Goal: Task Accomplishment & Management: Complete application form

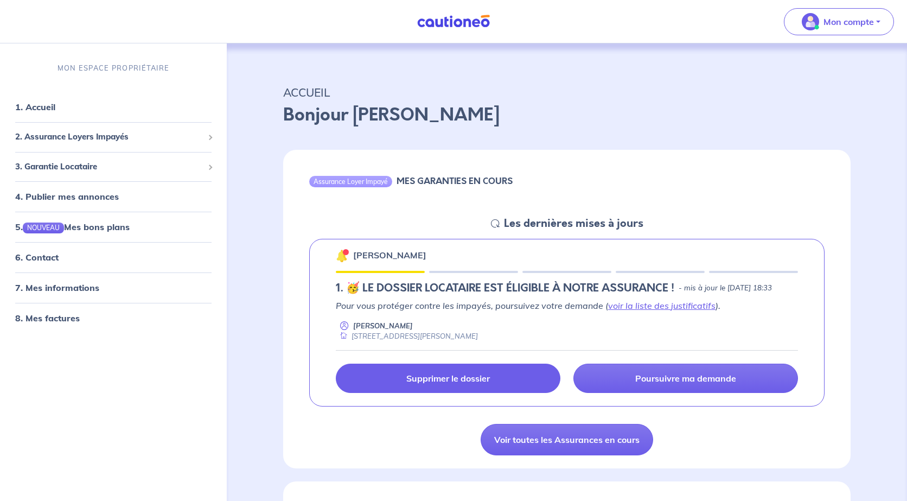
click at [518, 385] on link "Supprimer le dossier" at bounding box center [448, 378] width 225 height 29
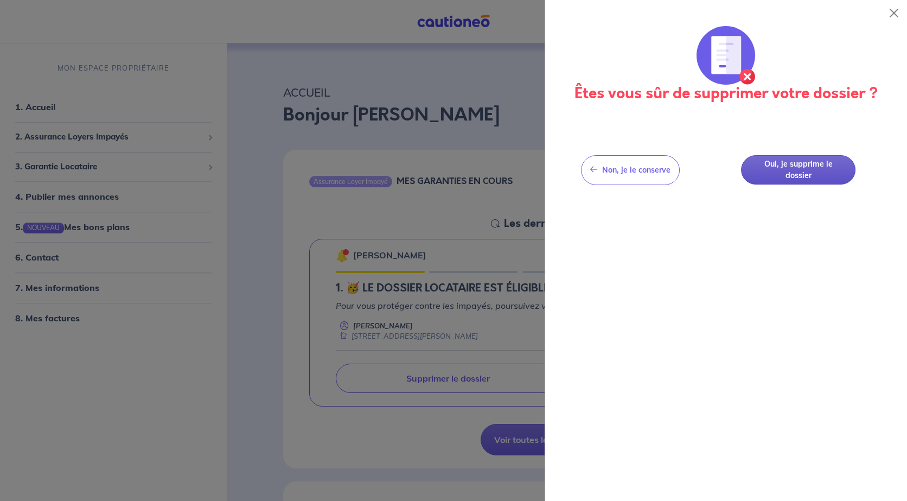
click at [823, 160] on button "Oui, je supprime le dossier" at bounding box center [798, 170] width 115 height 30
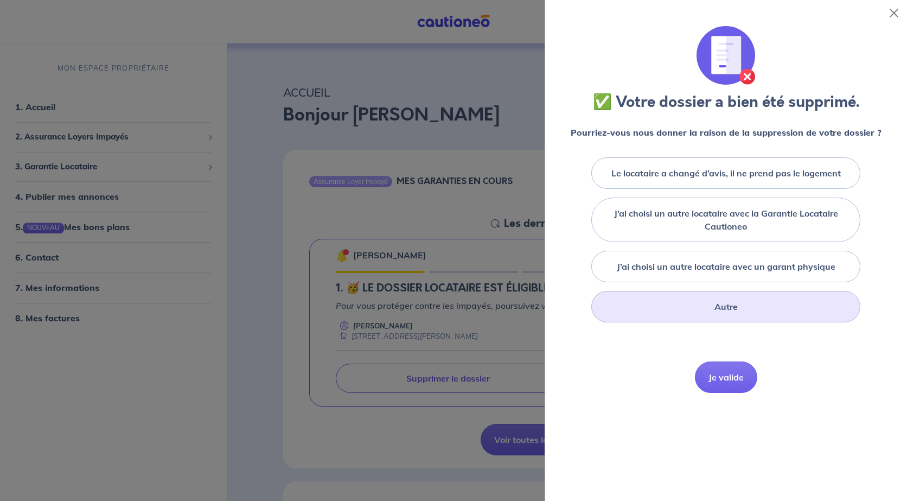
click at [747, 303] on div "Autre" at bounding box center [725, 306] width 269 height 31
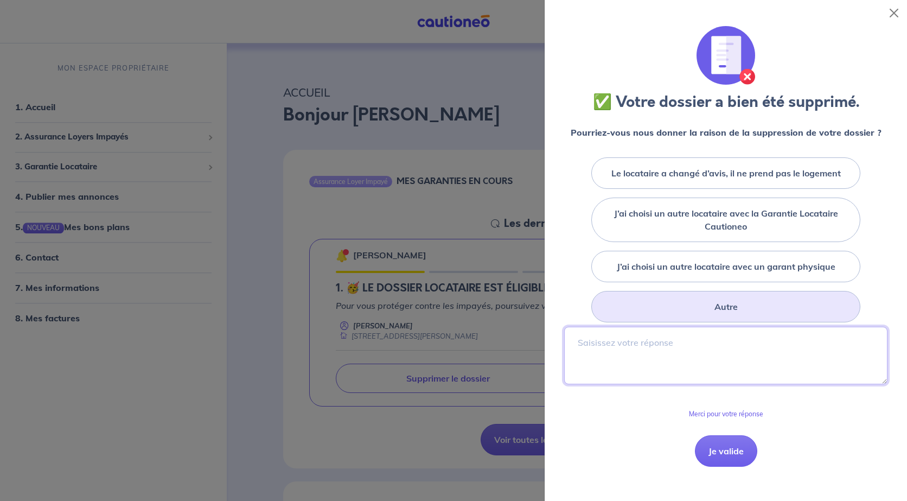
click at [724, 355] on textarea at bounding box center [725, 356] width 323 height 58
type textarea "te"
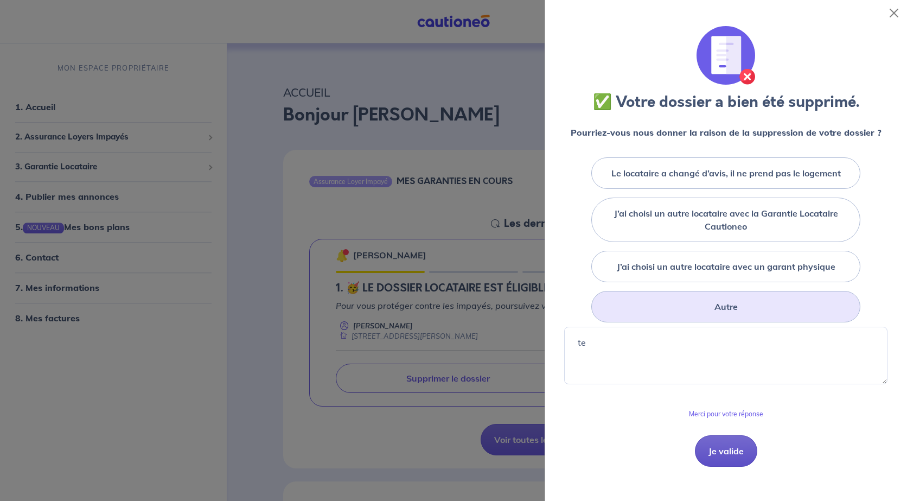
click at [730, 447] on button "Je valide" at bounding box center [726, 450] width 62 height 31
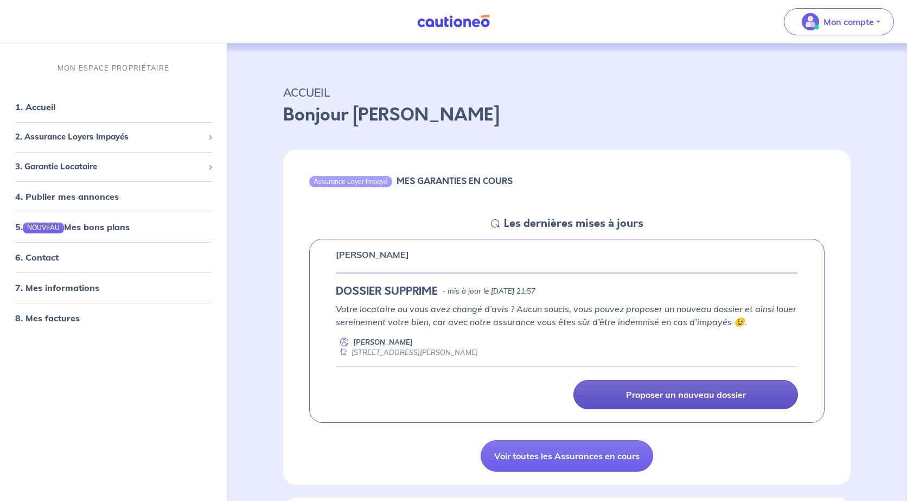
click at [670, 388] on link "Proposer un nouveau dossier" at bounding box center [686, 394] width 225 height 29
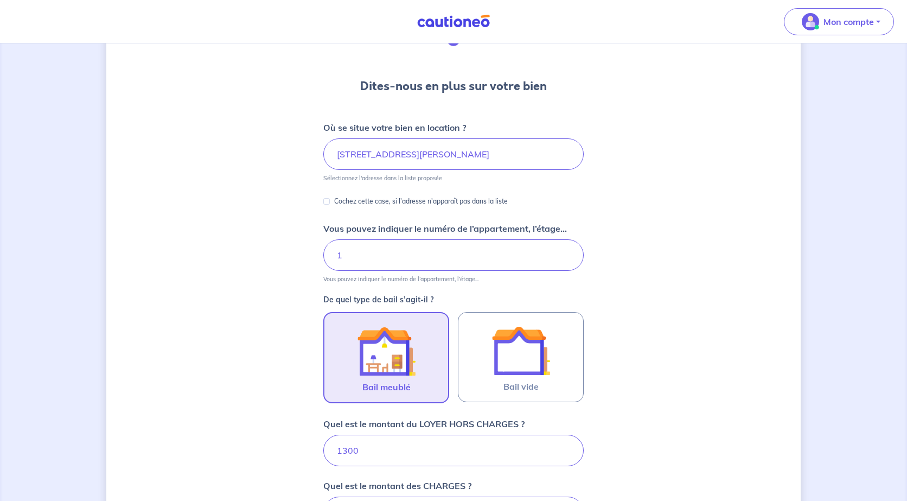
scroll to position [73, 0]
click at [377, 259] on input "1" at bounding box center [453, 254] width 260 height 31
type input "RDC"
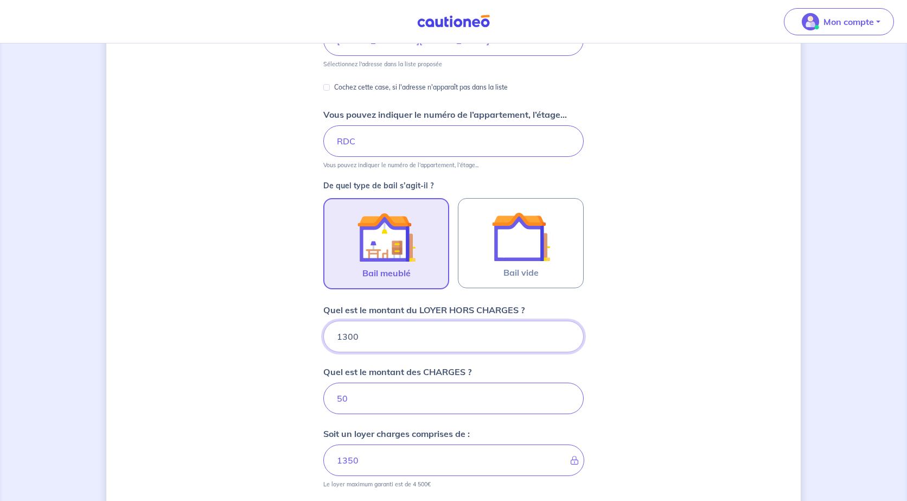
scroll to position [188, 0]
type input "1"
type input "51"
type input "1300"
type input "1350"
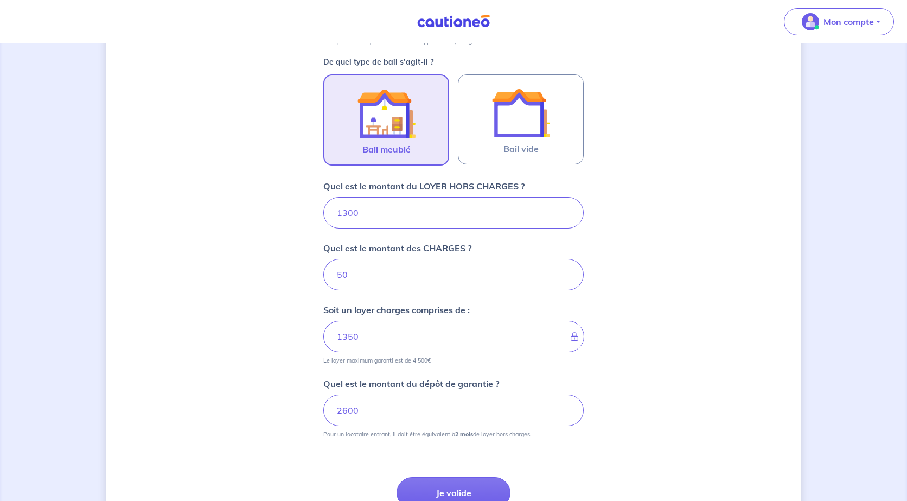
scroll to position [308, 0]
click at [405, 212] on input "1300" at bounding box center [453, 214] width 260 height 31
type input "1"
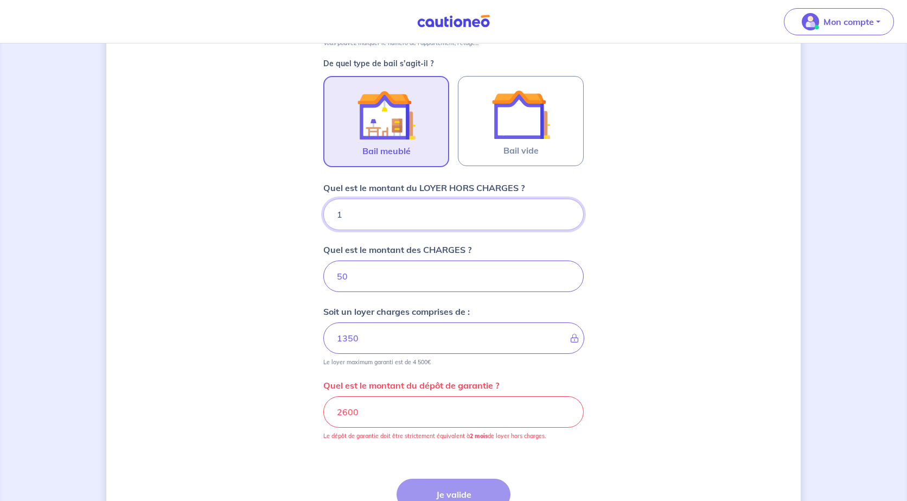
type input "51"
type input "1290"
type input "1340"
type input "1290"
click at [394, 406] on input "2600" at bounding box center [453, 411] width 260 height 31
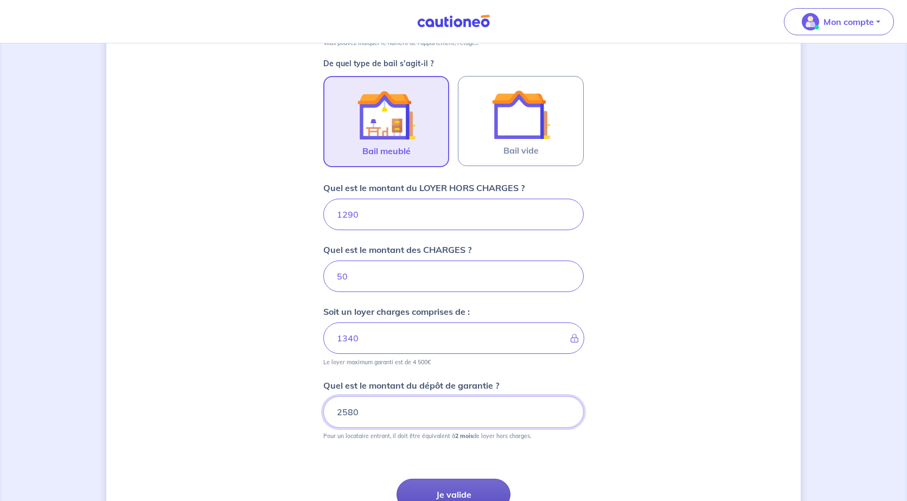
type input "2580"
click at [467, 489] on button "Je valide" at bounding box center [454, 494] width 114 height 31
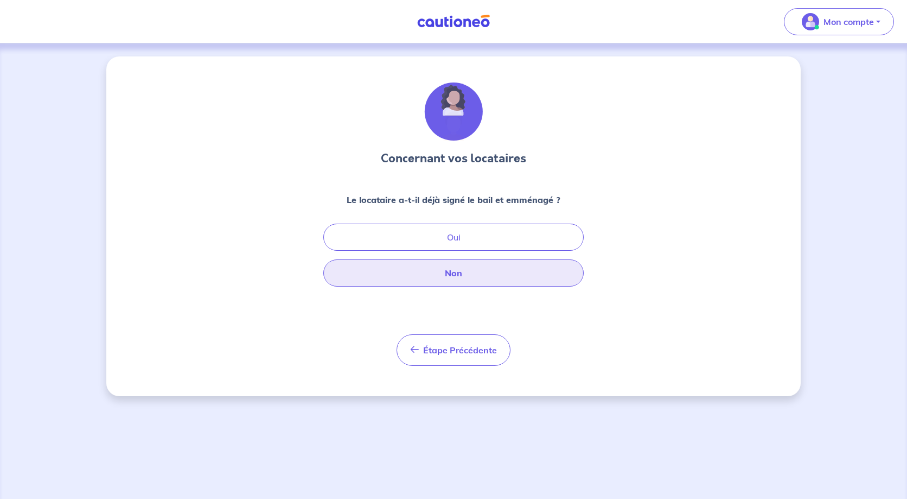
click at [499, 282] on button "Non" at bounding box center [453, 272] width 260 height 27
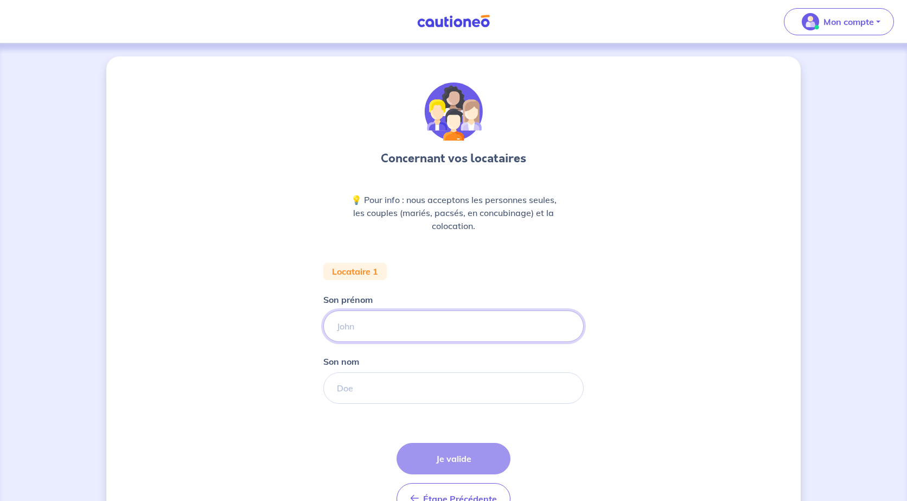
click at [488, 329] on input "Son prénom" at bounding box center [453, 325] width 260 height 31
type input "Eva"
click at [467, 16] on img at bounding box center [453, 22] width 81 height 14
click at [392, 388] on input "Son nom" at bounding box center [453, 387] width 260 height 31
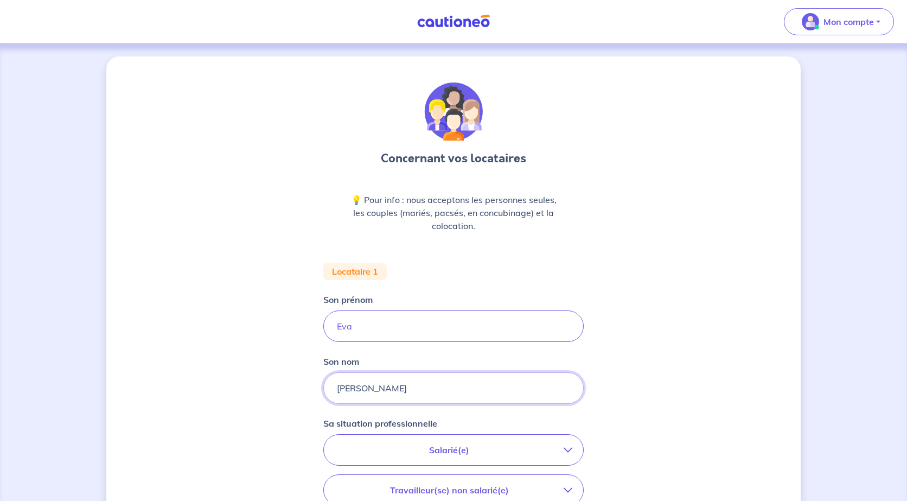
type input "Sanchez"
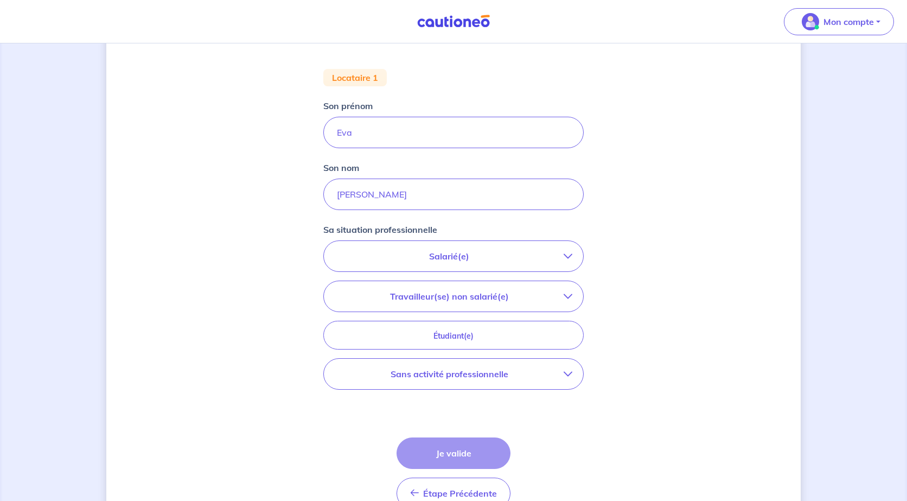
scroll to position [195, 0]
click at [526, 256] on p "Salarié(e)" at bounding box center [449, 255] width 229 height 13
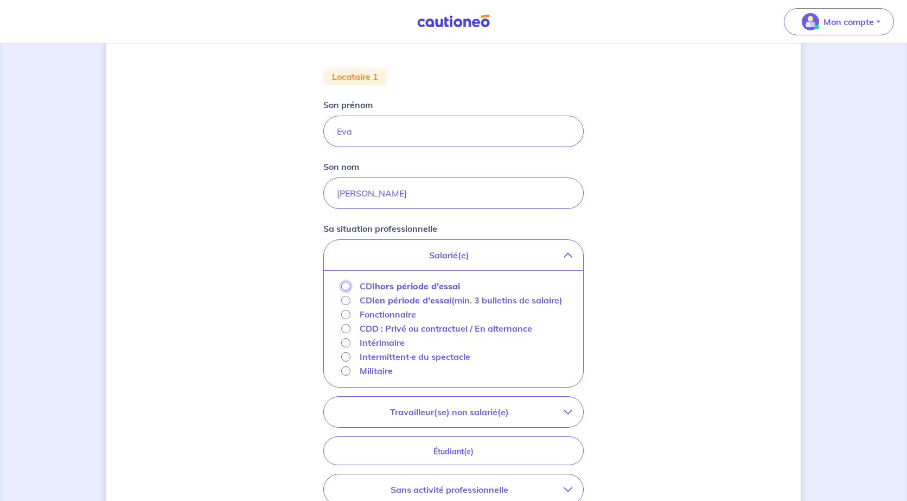
click at [343, 285] on input "CDI hors période d'essai" at bounding box center [345, 286] width 9 height 9
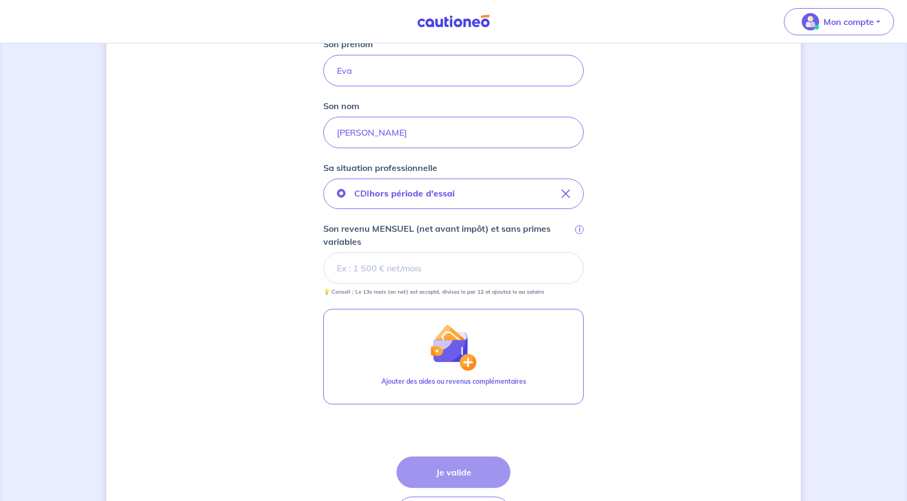
scroll to position [304, 0]
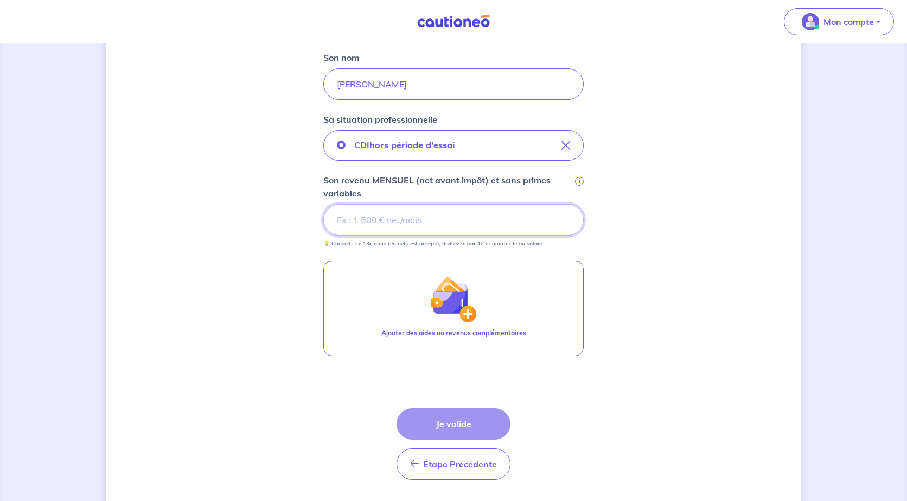
click at [416, 224] on input "Son revenu MENSUEL (net avant impôt) et sans primes variables i" at bounding box center [453, 219] width 260 height 31
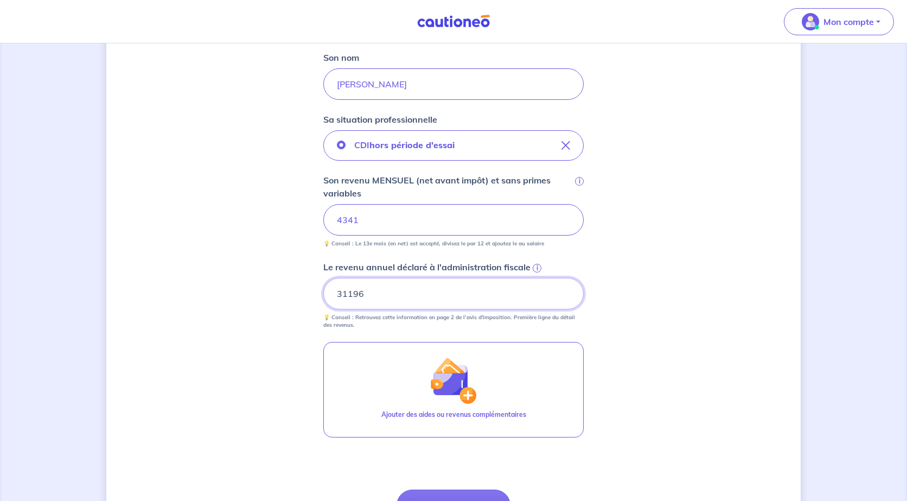
type input "31196"
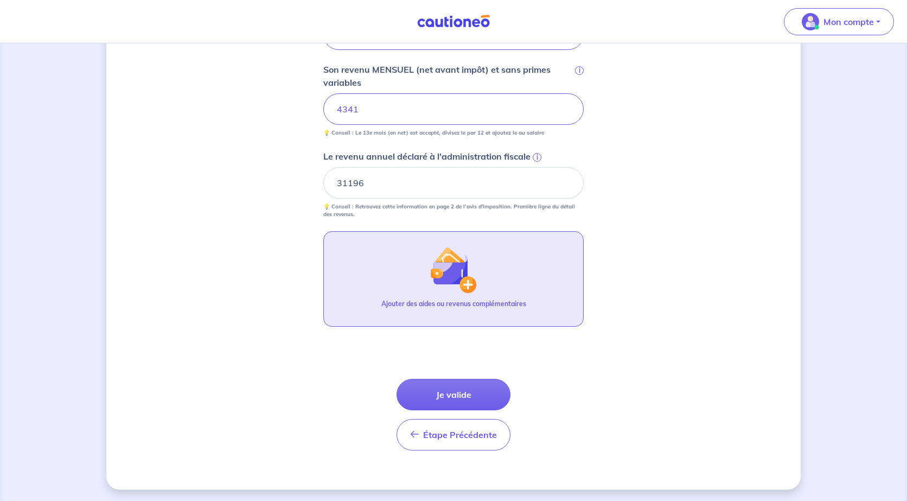
scroll to position [416, 0]
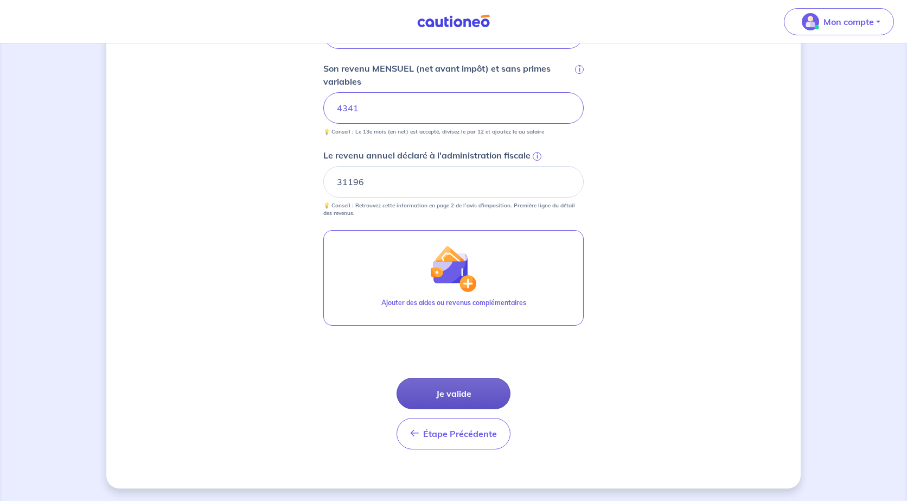
click at [464, 398] on button "Je valide" at bounding box center [454, 393] width 114 height 31
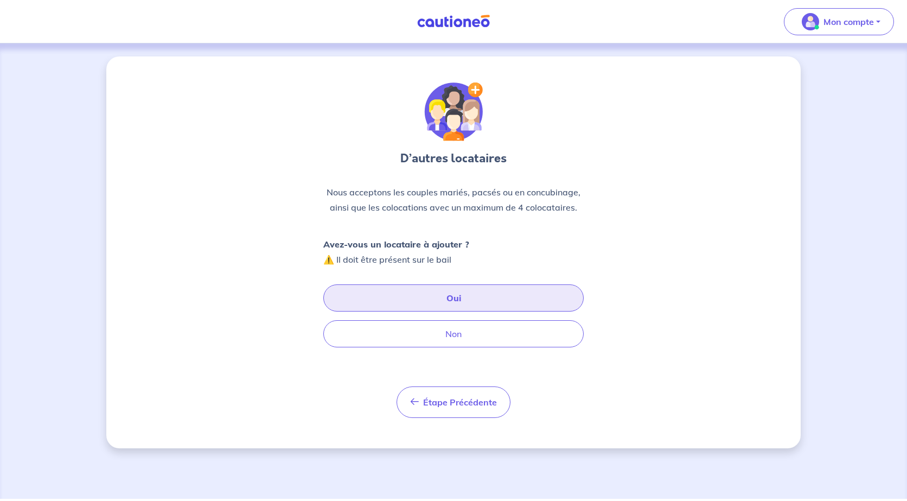
click at [464, 305] on button "Oui" at bounding box center [453, 297] width 260 height 27
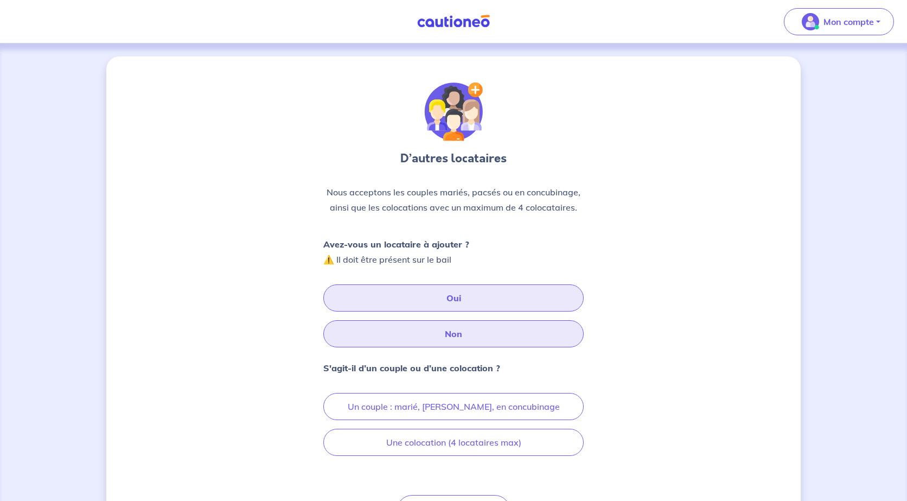
scroll to position [69, 0]
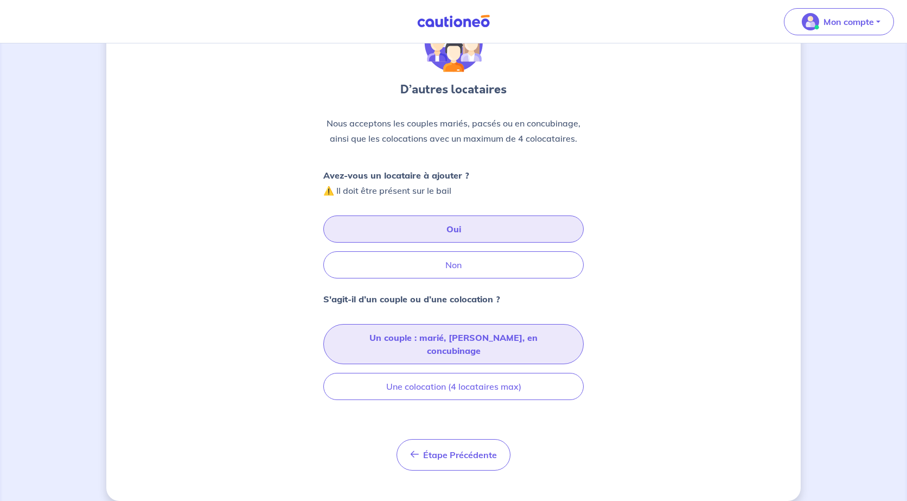
click at [498, 335] on button "Un couple : marié, pacsé, en concubinage" at bounding box center [453, 344] width 260 height 40
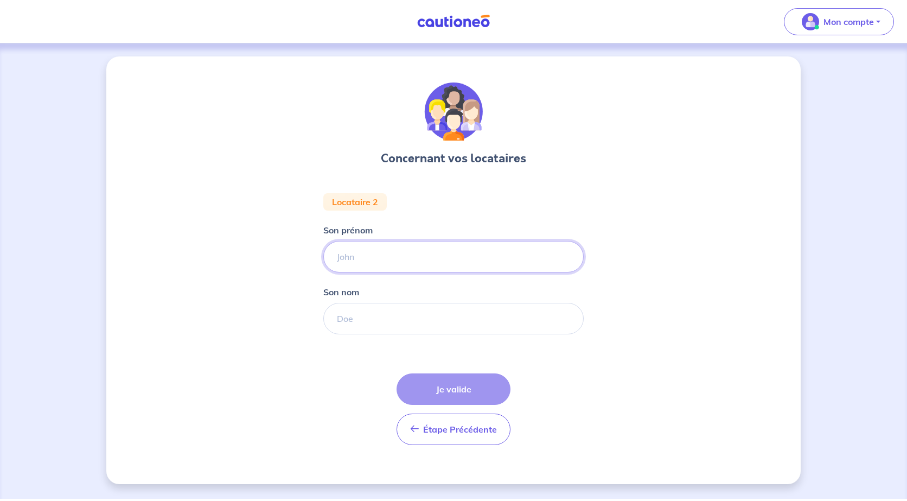
click at [455, 260] on input "Son prénom" at bounding box center [453, 256] width 260 height 31
type input "Luis"
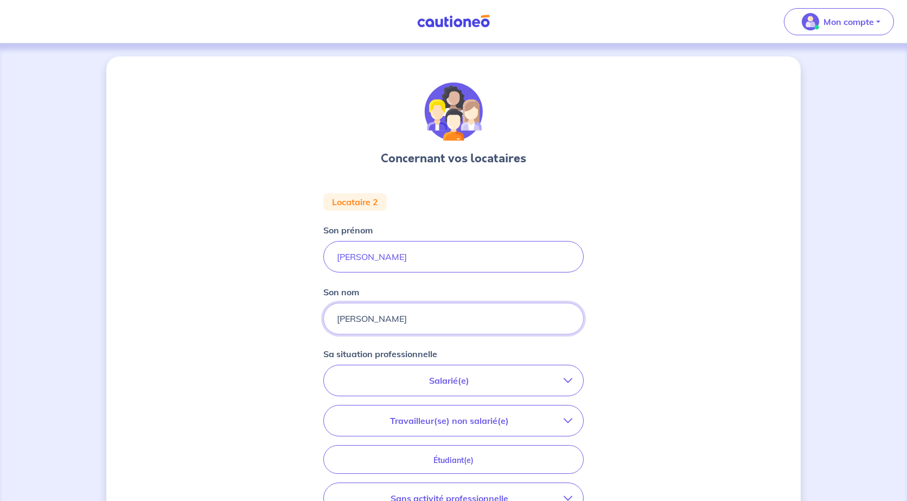
type input "Martinez Blanquez"
click at [481, 385] on p "Salarié(e)" at bounding box center [449, 380] width 229 height 13
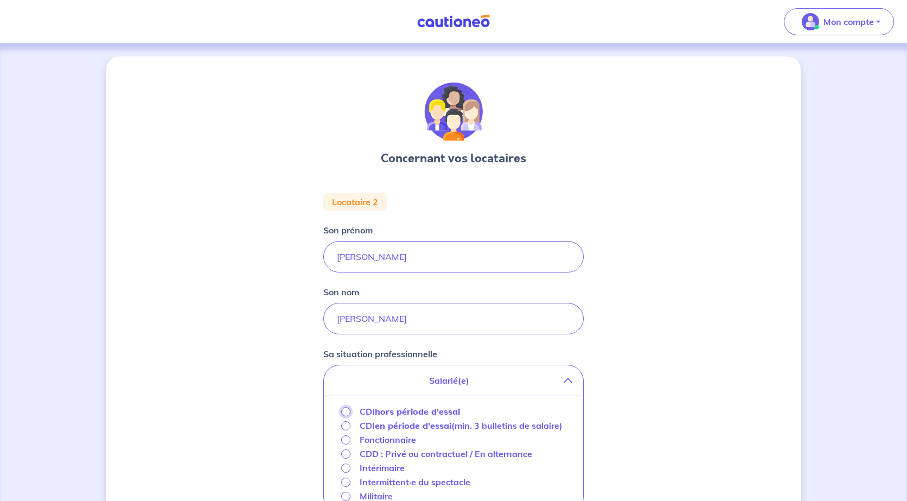
click at [346, 410] on input "CDI hors période d'essai" at bounding box center [345, 411] width 9 height 9
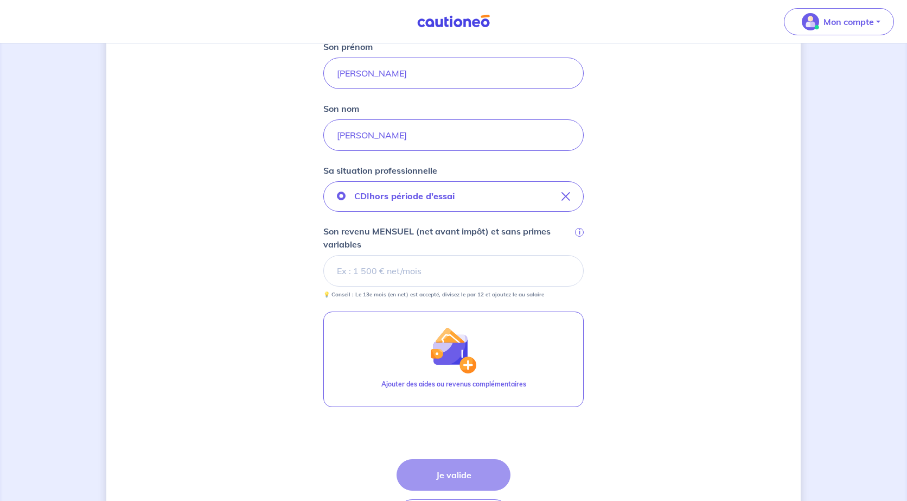
scroll to position [184, 0]
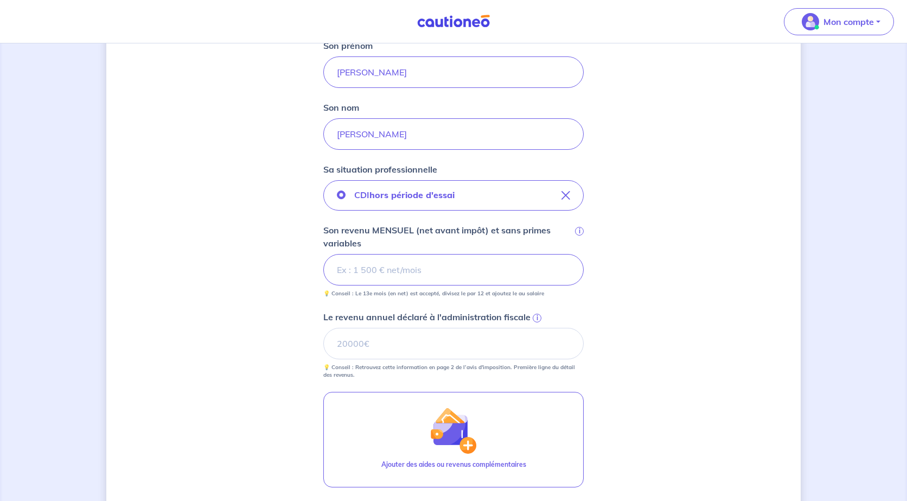
type input "4225"
click at [379, 263] on input "4225.9" at bounding box center [453, 269] width 260 height 31
type input "43316"
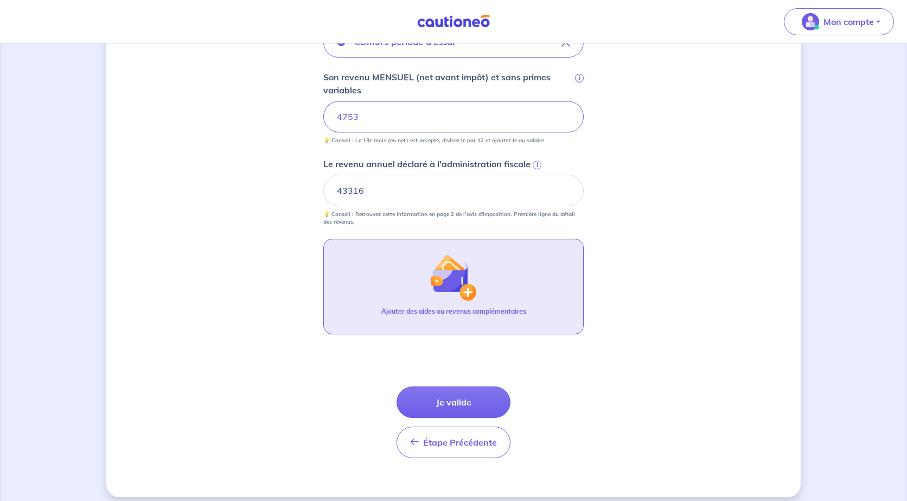
scroll to position [339, 0]
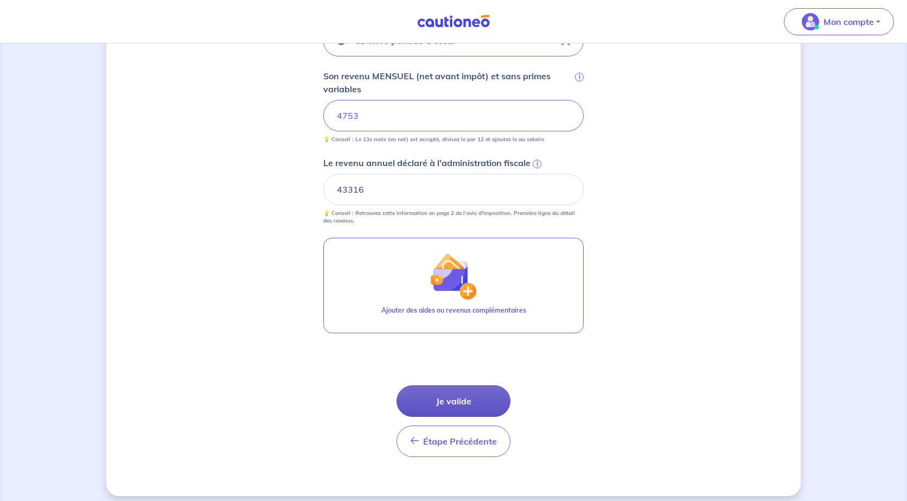
click at [464, 399] on button "Je valide" at bounding box center [454, 400] width 114 height 31
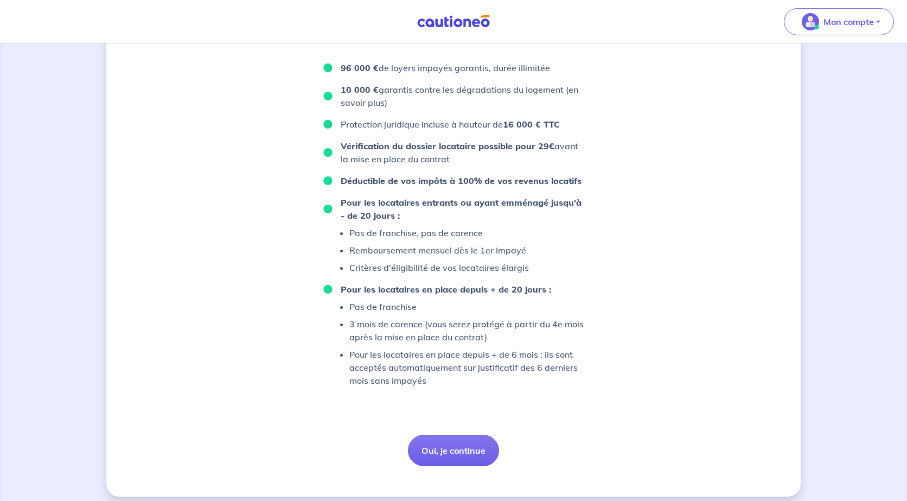
scroll to position [635, 0]
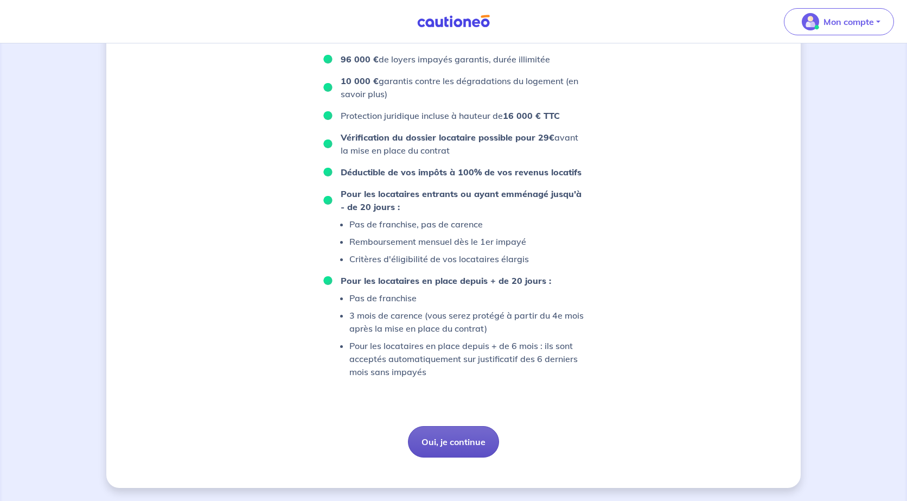
click at [485, 438] on button "Oui, je continue" at bounding box center [453, 441] width 91 height 31
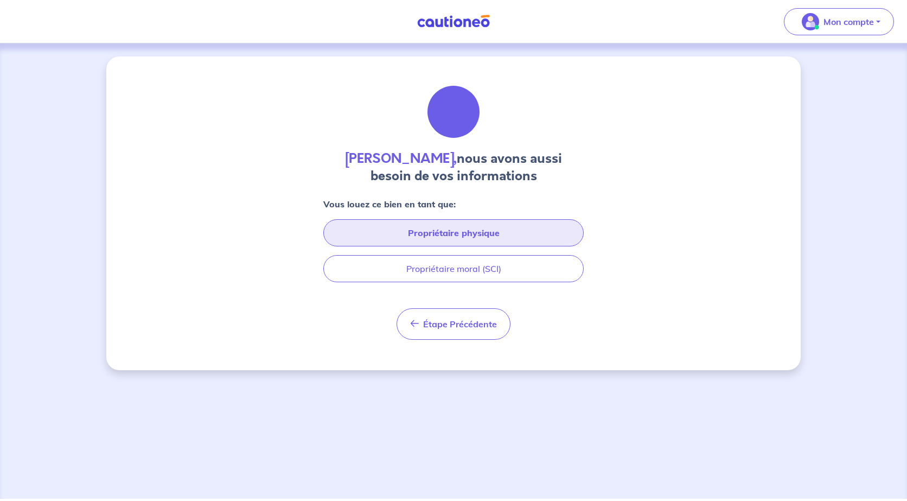
click at [493, 231] on button "Propriétaire physique" at bounding box center [453, 232] width 260 height 27
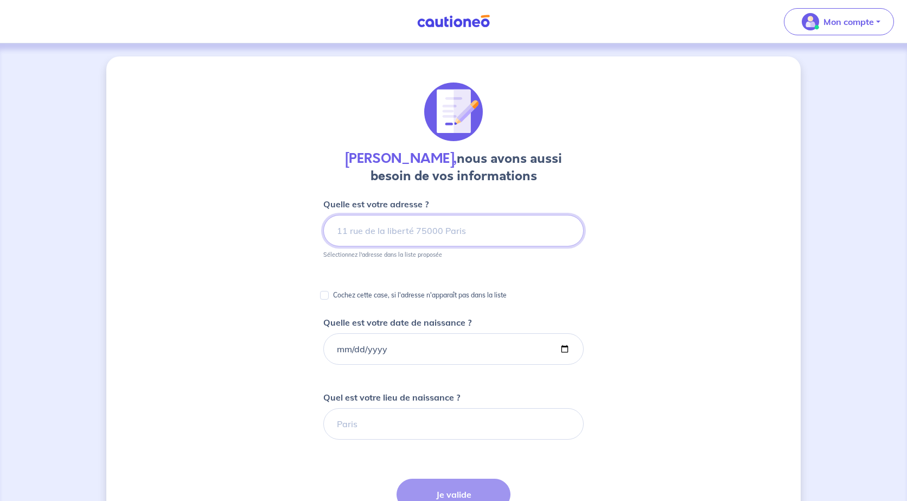
click at [480, 231] on input at bounding box center [453, 230] width 260 height 31
click at [407, 258] on p "Sélectionnez l'adresse dans la liste proposée" at bounding box center [382, 255] width 119 height 8
click at [448, 234] on input "7 Rue Marcel Degerine" at bounding box center [453, 230] width 260 height 31
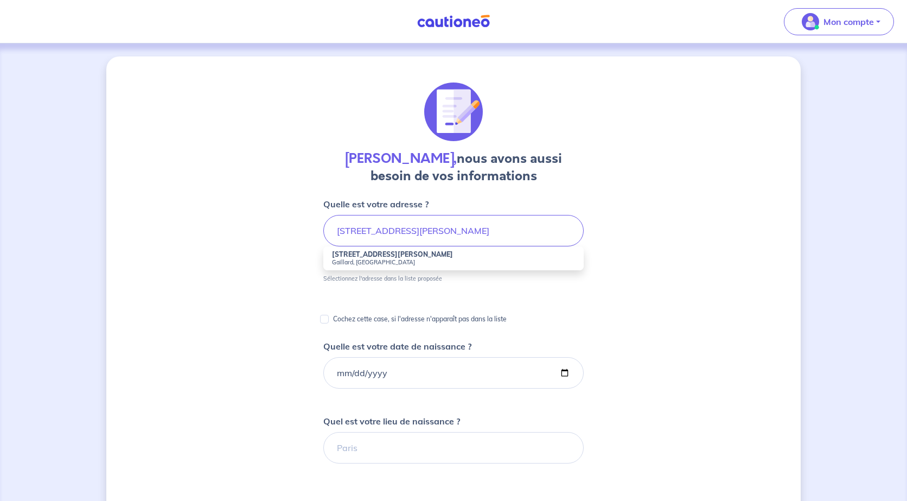
click at [400, 255] on strong "7 Rue Marcel Degerine" at bounding box center [392, 254] width 121 height 8
type input "7 Rue Marcel Degerine, Gaillard, France"
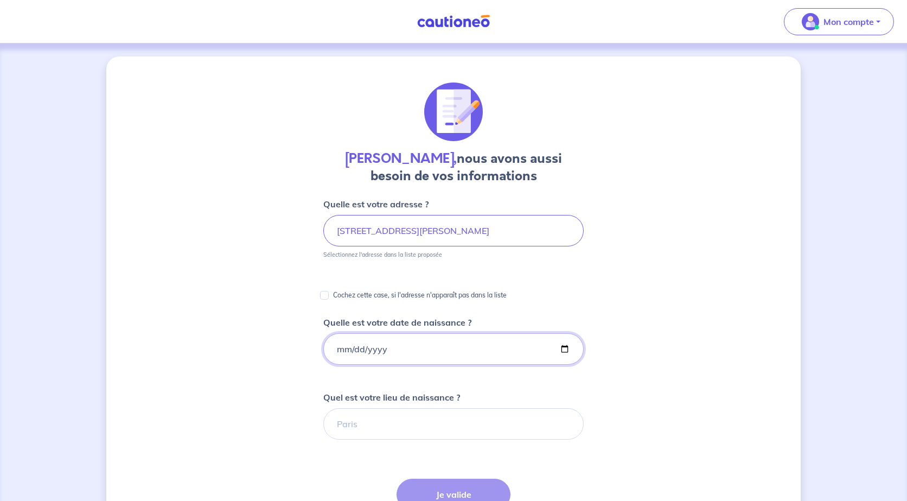
click at [565, 346] on input "Quelle est votre date de naissance ?" at bounding box center [453, 348] width 260 height 31
click at [340, 350] on input "Quelle est votre date de naissance ?" at bounding box center [453, 348] width 260 height 31
type input "1997-09-15"
click at [354, 428] on input "Quel est votre lieu de naissance ?" at bounding box center [453, 423] width 260 height 31
type input "e"
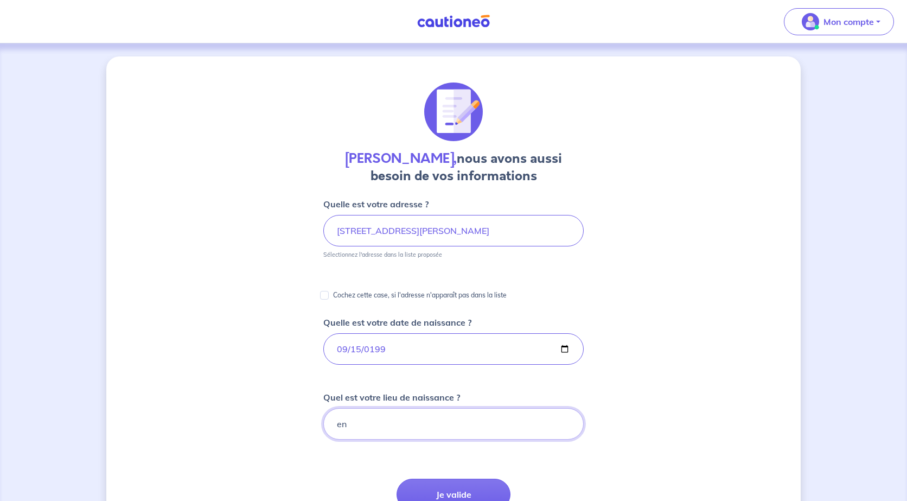
type input "e"
type input "Genève"
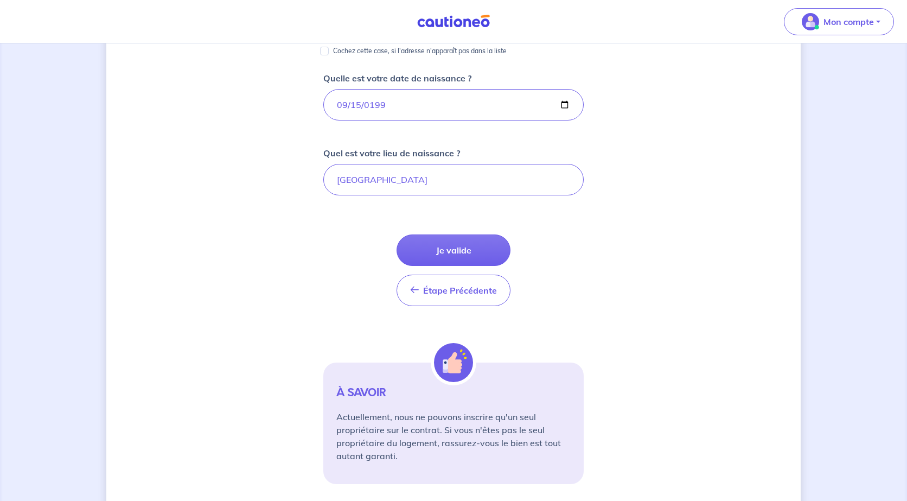
scroll to position [271, 0]
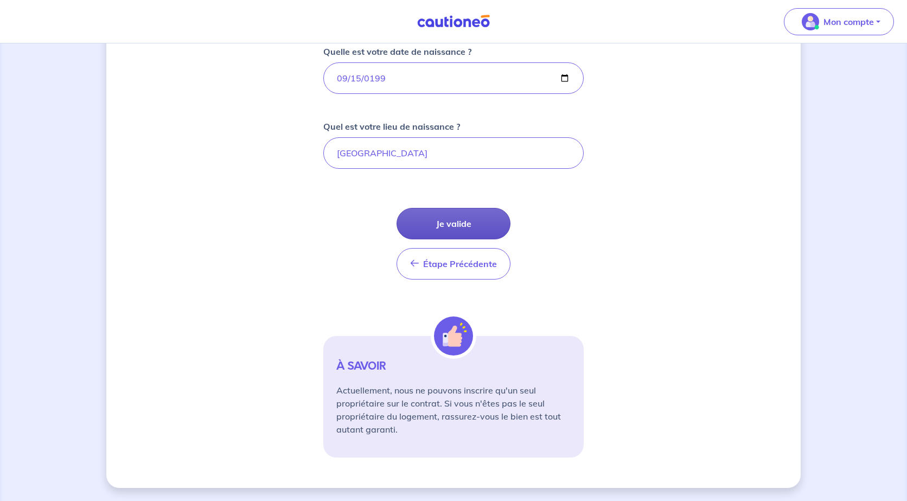
click at [444, 221] on button "Je valide" at bounding box center [454, 223] width 114 height 31
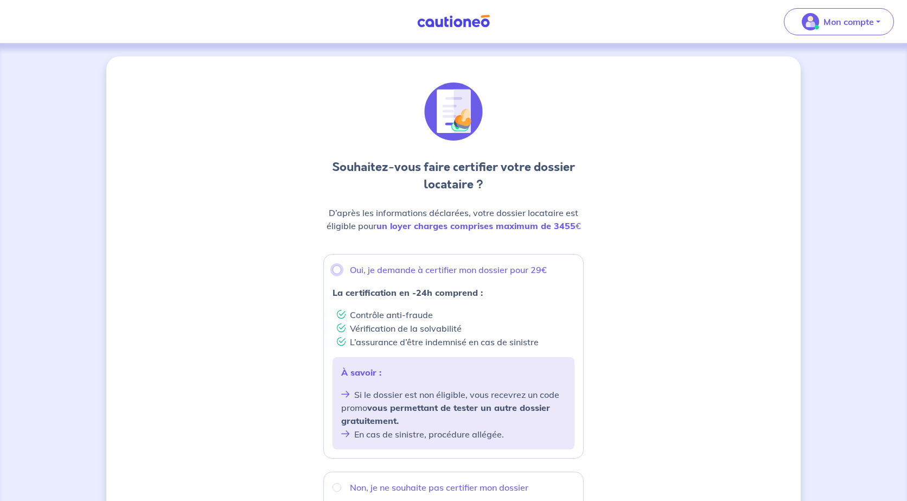
click at [339, 269] on input "Oui, je demande à certifier mon dossier pour 29€" at bounding box center [337, 269] width 9 height 9
radio input "true"
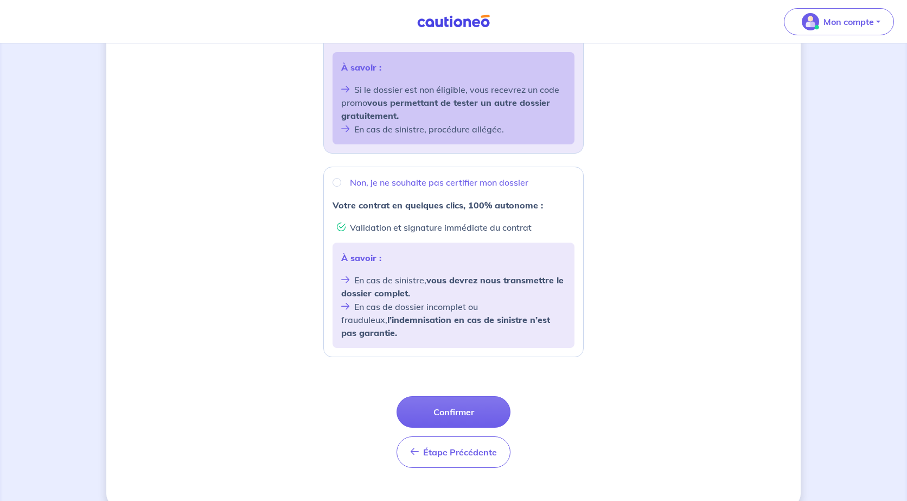
scroll to position [311, 0]
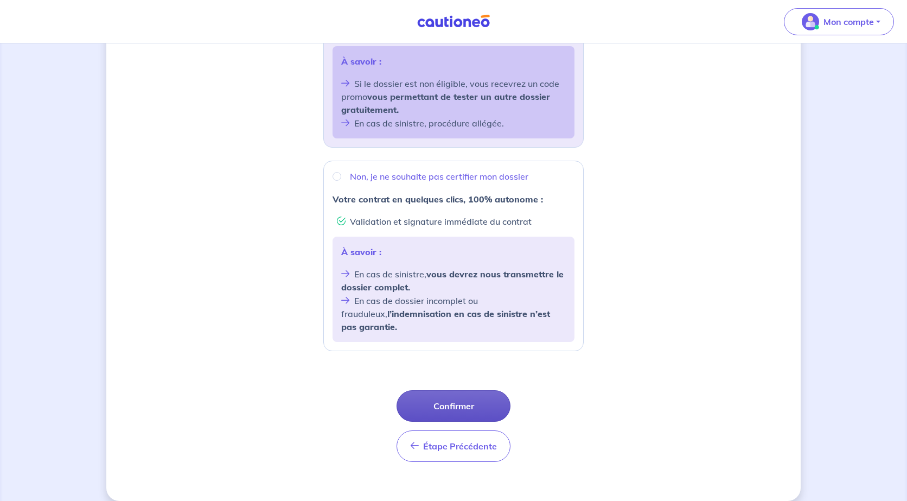
click at [470, 392] on button "Confirmer" at bounding box center [454, 405] width 114 height 31
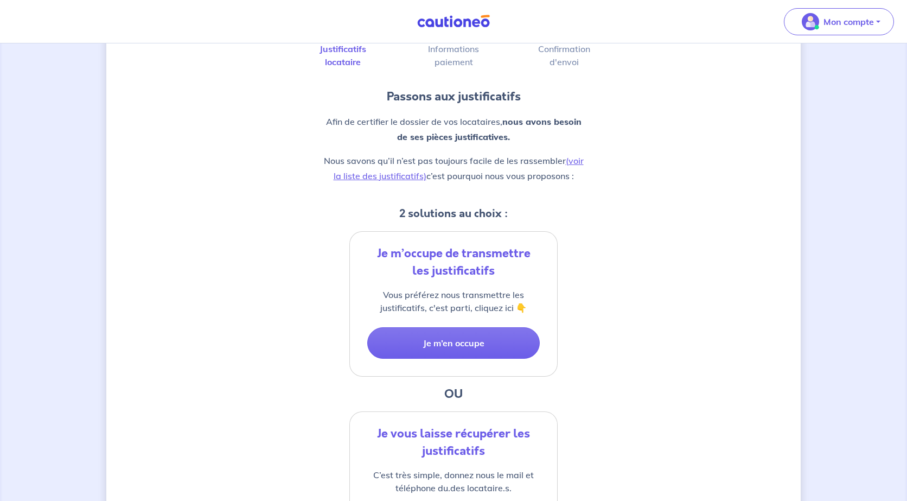
scroll to position [72, 0]
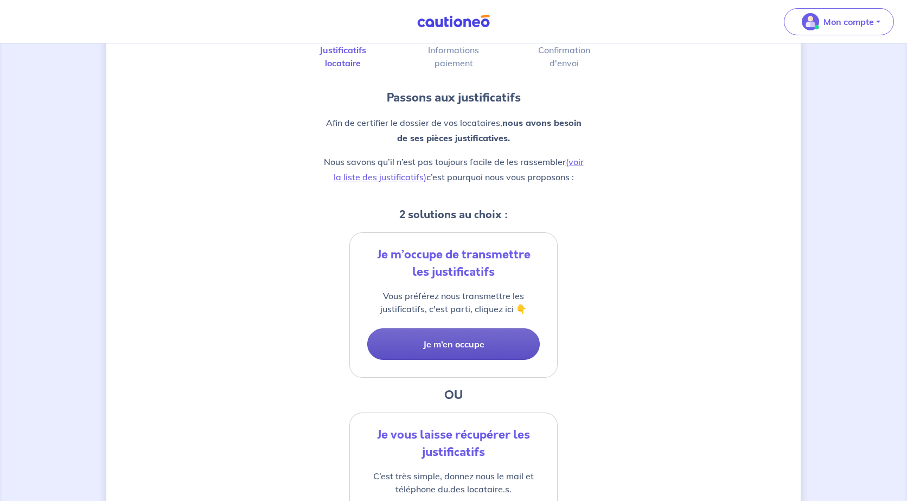
click at [483, 345] on button "Je m’en occupe" at bounding box center [453, 343] width 173 height 31
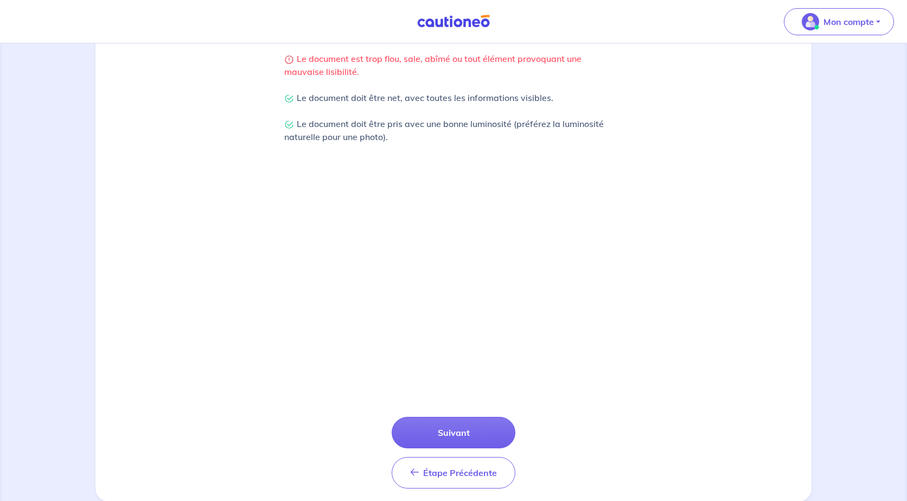
scroll to position [276, 0]
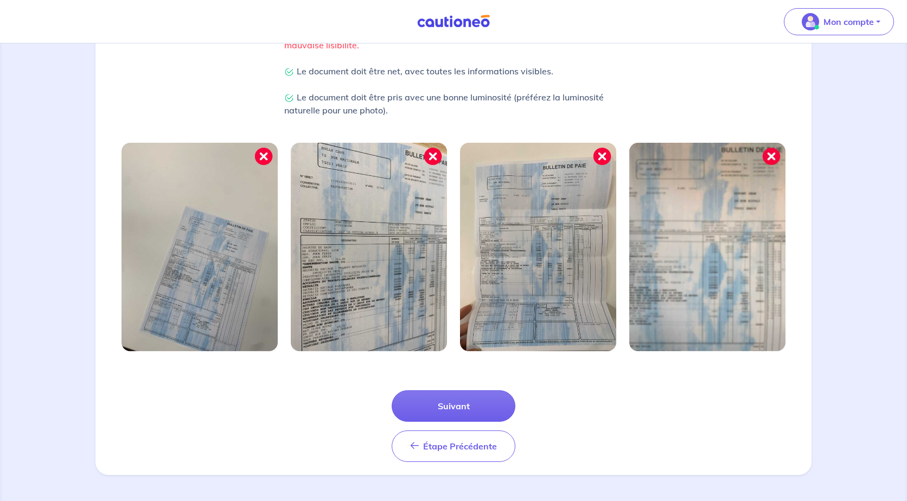
click at [483, 345] on img at bounding box center [538, 247] width 156 height 208
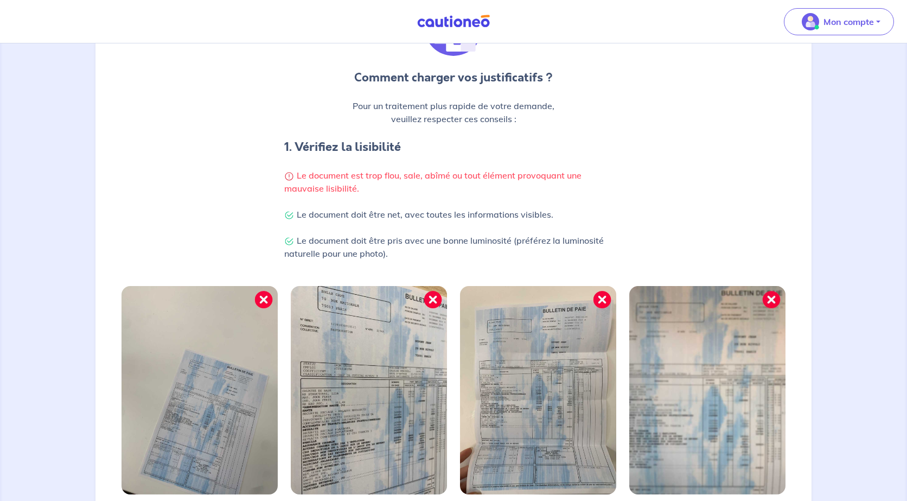
scroll to position [125, 0]
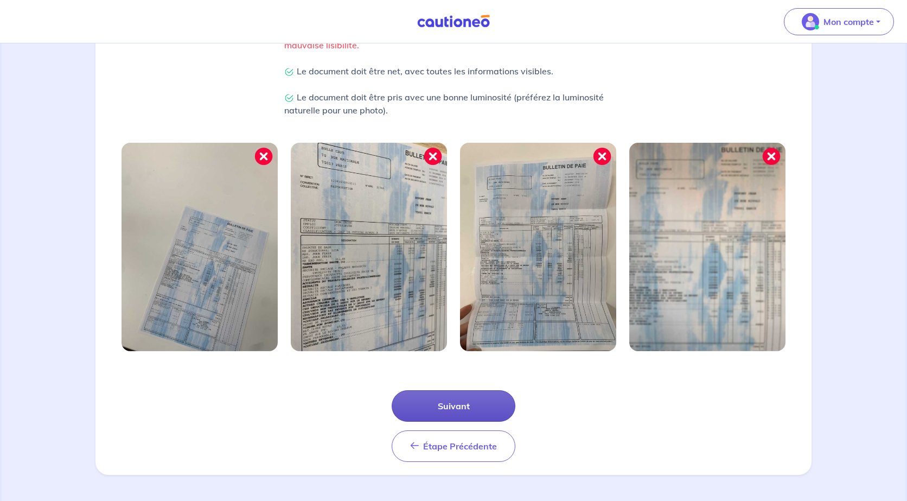
click at [470, 404] on button "Suivant" at bounding box center [454, 405] width 124 height 31
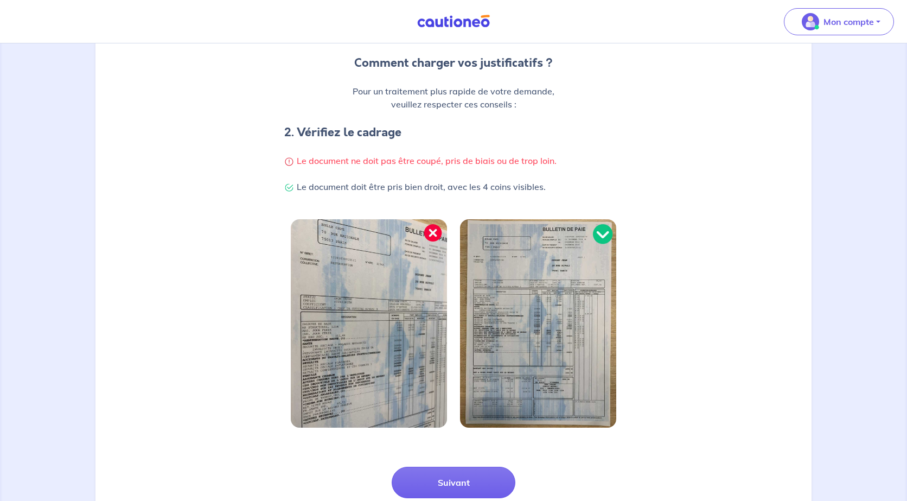
scroll to position [224, 0]
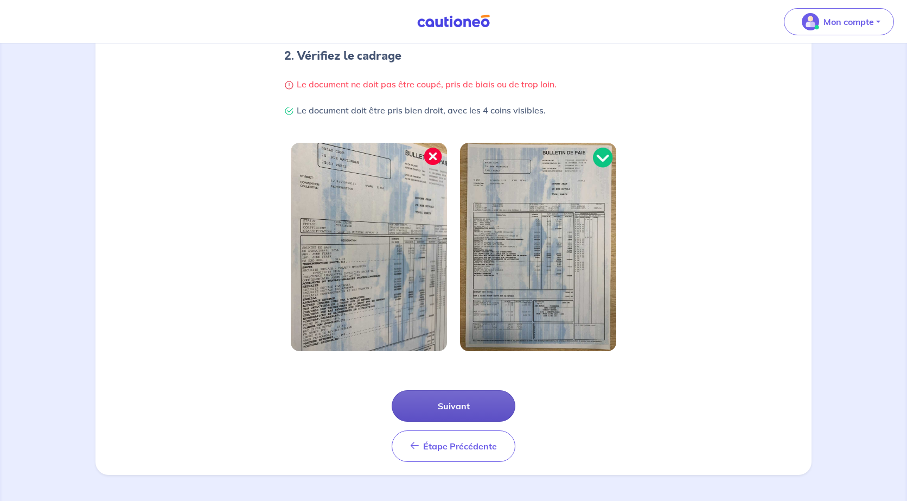
click at [474, 410] on button "Suivant" at bounding box center [454, 405] width 124 height 31
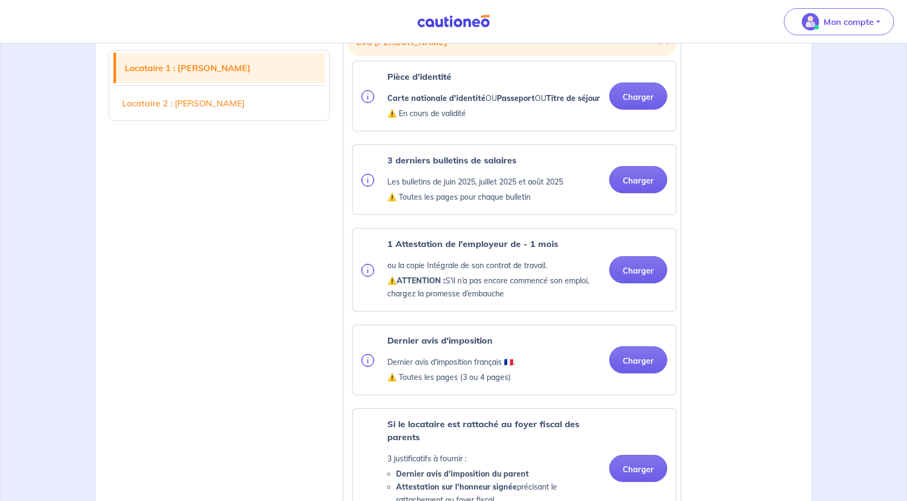
scroll to position [341, 0]
click at [644, 104] on button "Charger" at bounding box center [638, 95] width 58 height 27
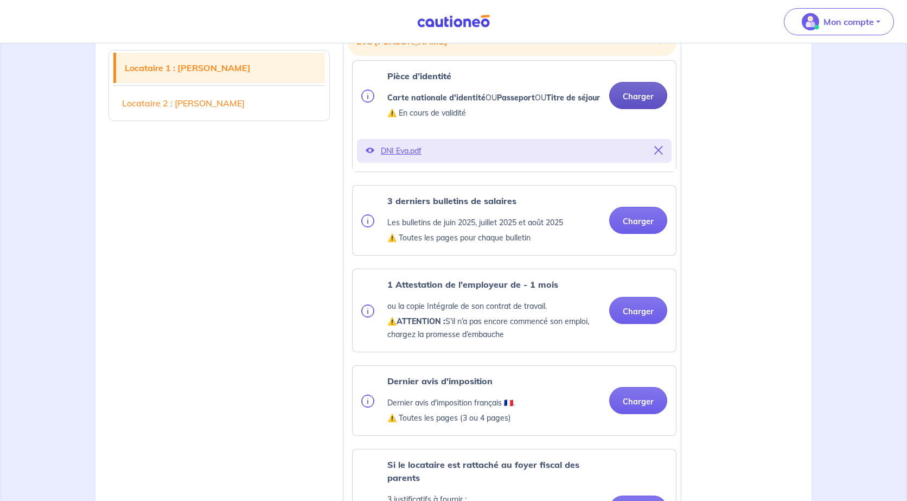
click at [643, 105] on button "Charger" at bounding box center [638, 95] width 58 height 27
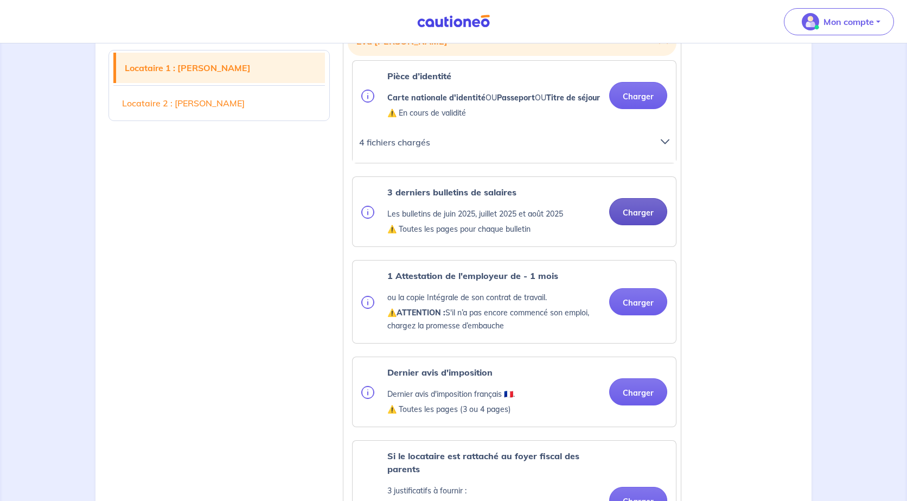
click at [649, 224] on button "Charger" at bounding box center [638, 211] width 58 height 27
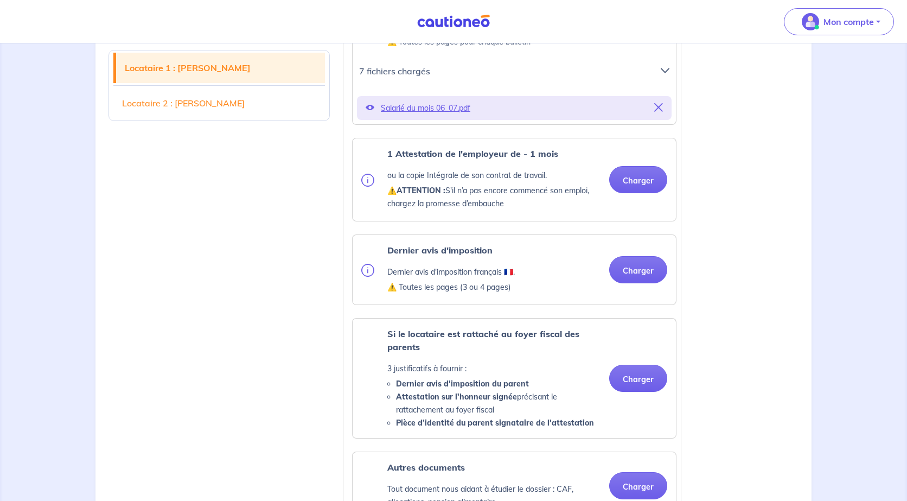
scroll to position [534, 0]
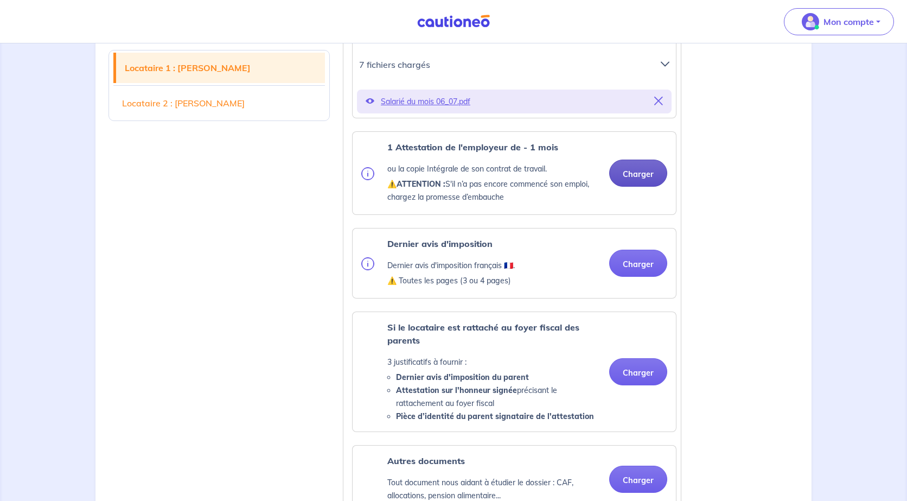
click at [643, 182] on button "Charger" at bounding box center [638, 173] width 58 height 27
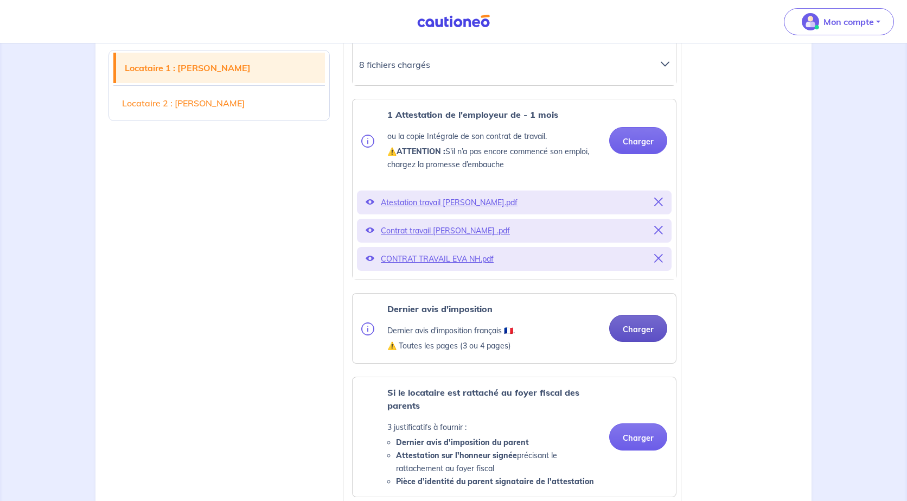
click at [643, 339] on button "Charger" at bounding box center [638, 328] width 58 height 27
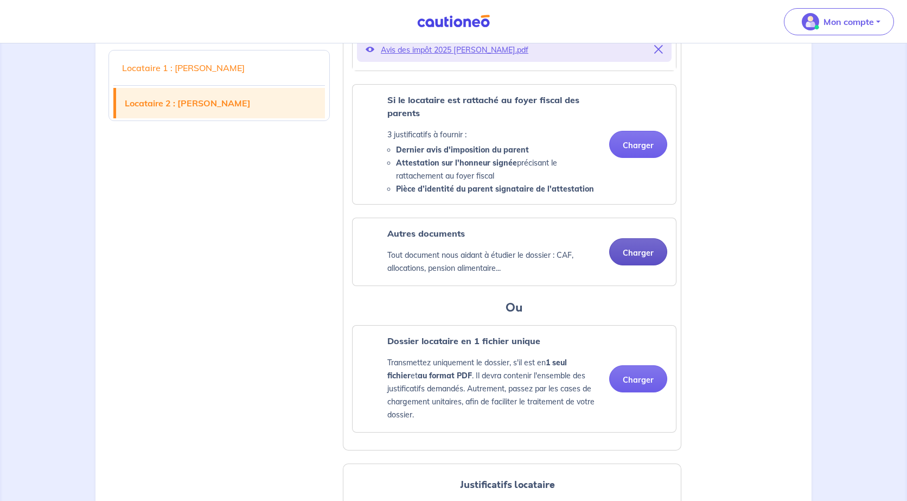
scroll to position [952, 0]
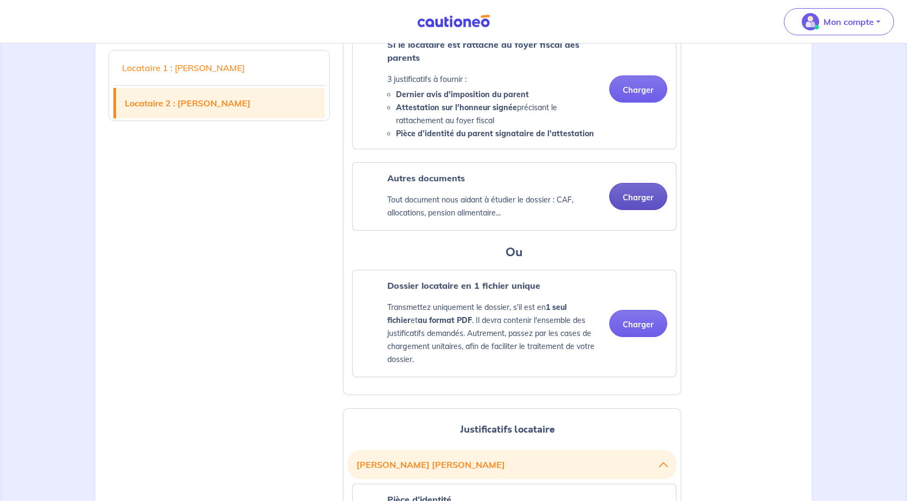
click at [651, 210] on button "Charger" at bounding box center [638, 196] width 58 height 27
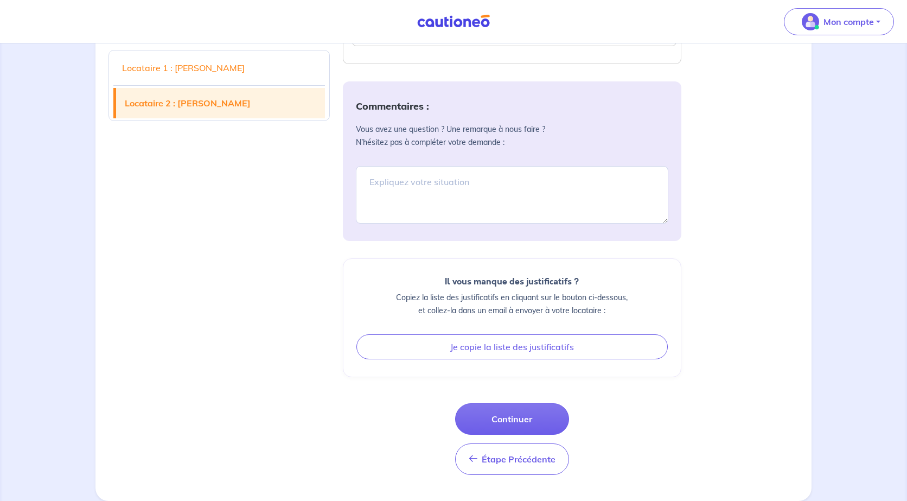
scroll to position [2143, 0]
click at [530, 421] on button "Continuer" at bounding box center [512, 418] width 114 height 31
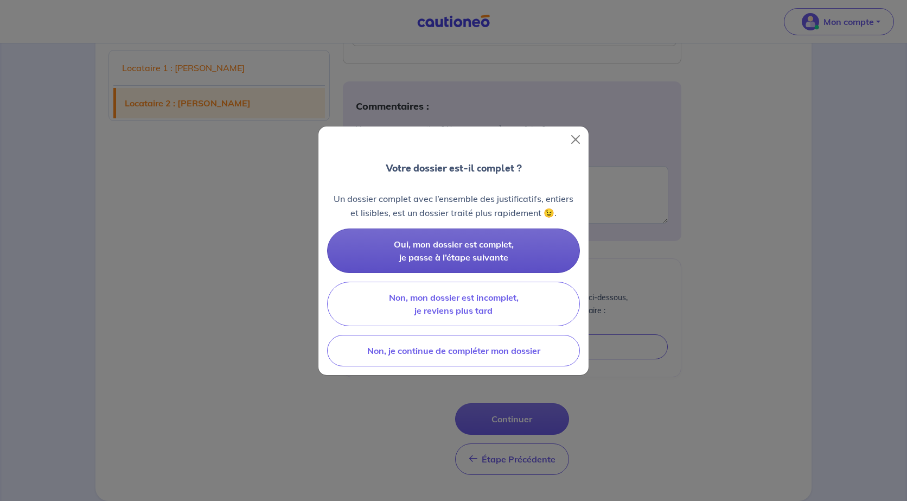
click at [527, 248] on button "Oui, mon dossier est complet, je passe à l’étape suivante" at bounding box center [453, 250] width 253 height 44
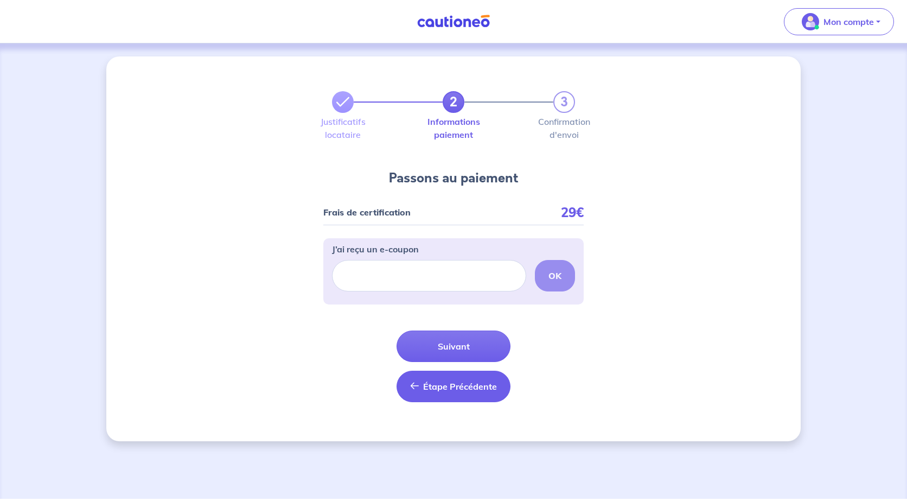
click at [466, 387] on span "Étape Précédente" at bounding box center [460, 386] width 74 height 11
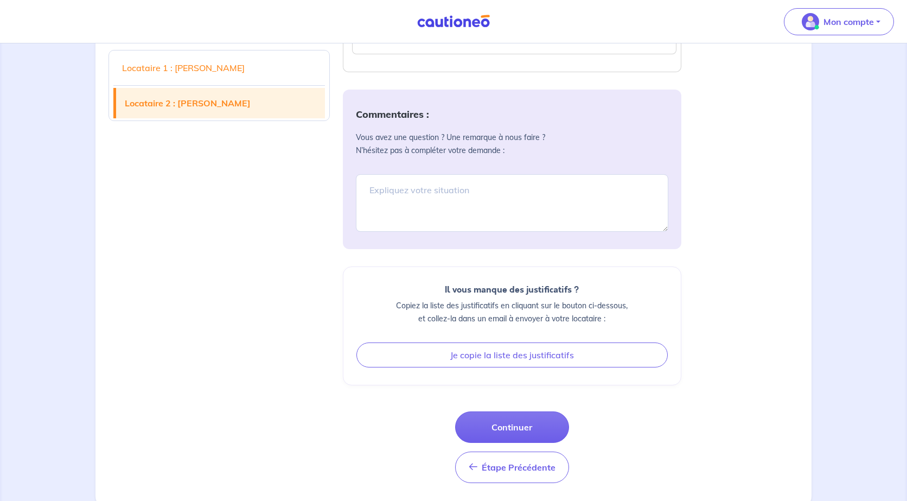
scroll to position [2143, 0]
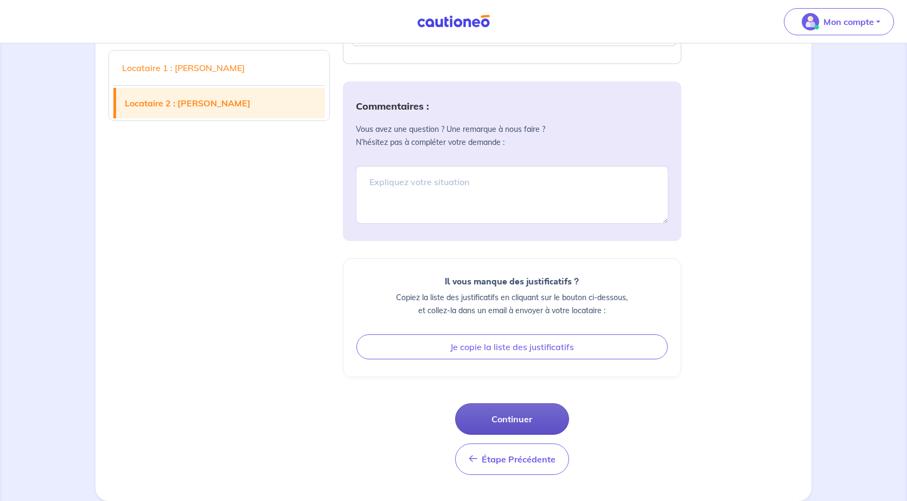
click at [494, 426] on button "Continuer" at bounding box center [512, 418] width 114 height 31
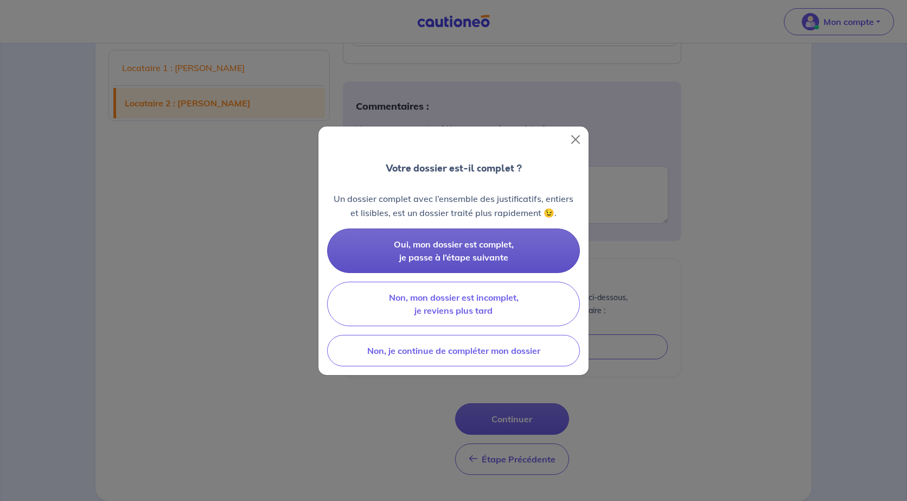
click at [505, 253] on span "Oui, mon dossier est complet, je passe à l’étape suivante" at bounding box center [454, 251] width 120 height 24
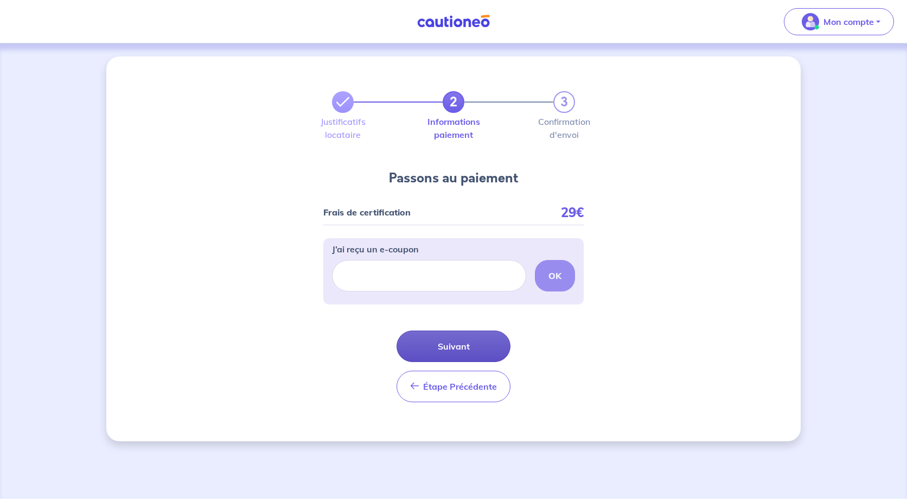
click at [468, 351] on button "Suivant" at bounding box center [454, 345] width 114 height 31
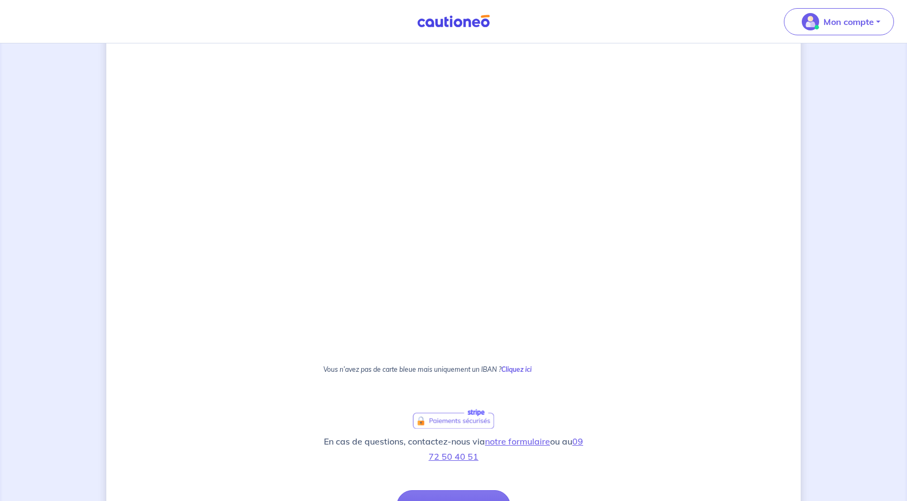
scroll to position [319, 0]
click at [521, 371] on strong "Cliquez ici" at bounding box center [516, 368] width 30 height 8
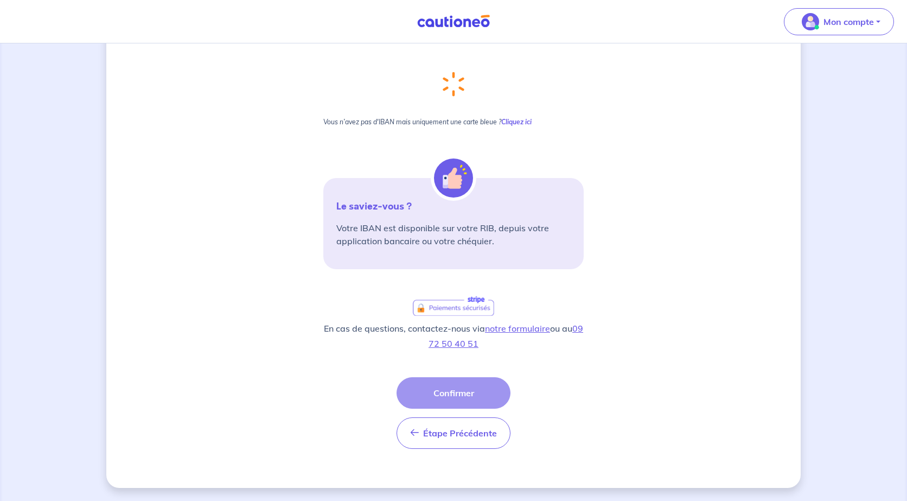
scroll to position [0, 0]
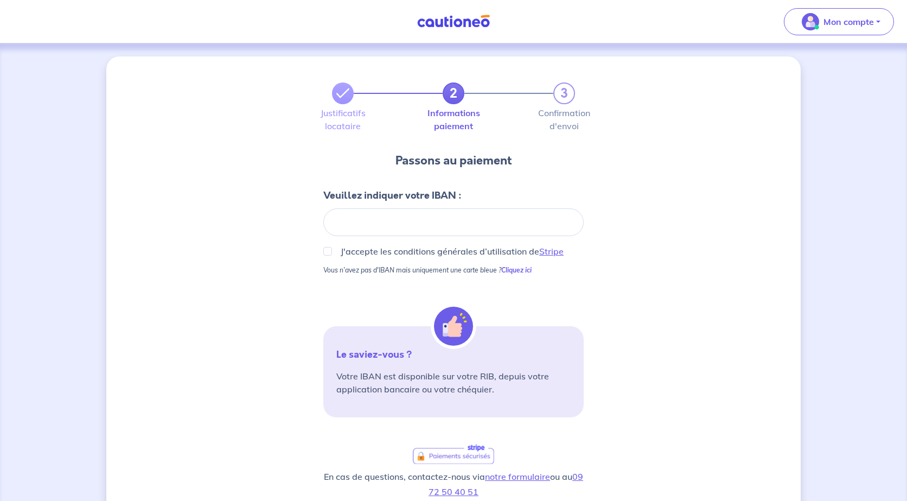
click at [477, 229] on div at bounding box center [453, 222] width 260 height 28
click at [462, 215] on div at bounding box center [453, 222] width 260 height 28
click at [451, 257] on p "J'accepte les conditions générales d’utilisation de Stripe" at bounding box center [452, 251] width 223 height 13
click at [332, 256] on input "J'accepte les conditions générales d’utilisation de Stripe" at bounding box center [327, 251] width 9 height 9
checkbox input "true"
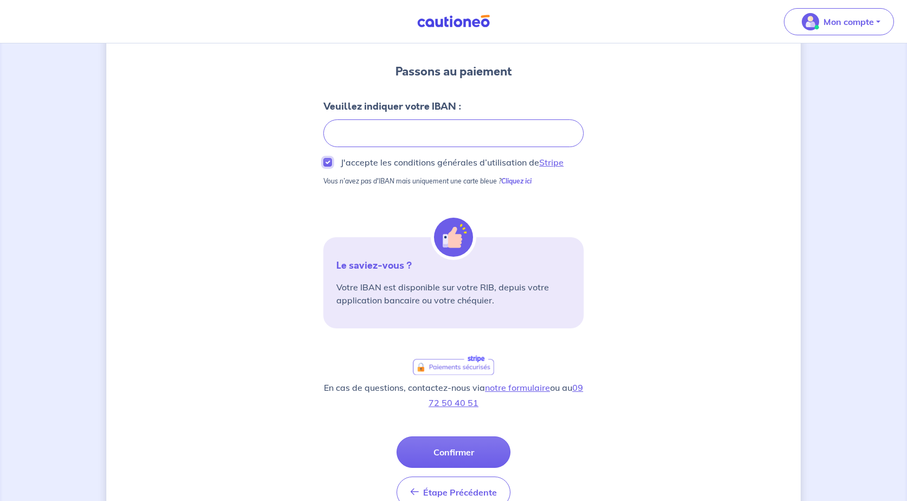
scroll to position [105, 0]
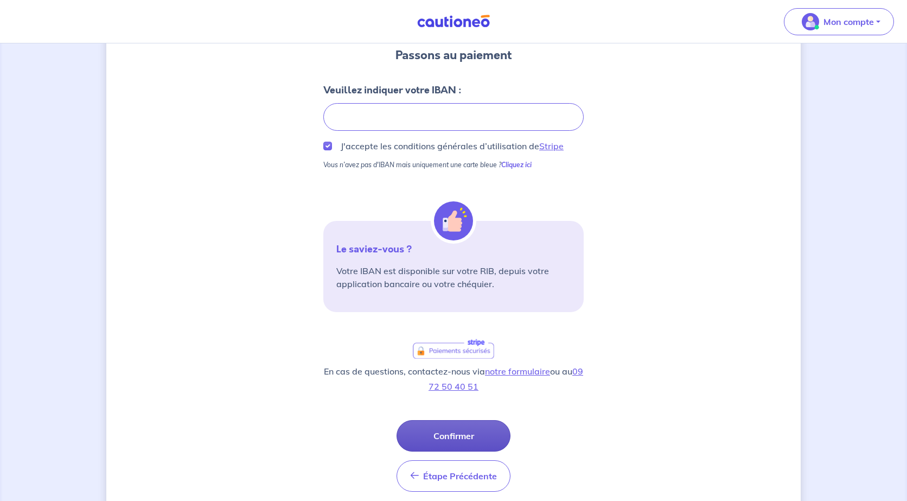
click at [466, 428] on button "Confirmer" at bounding box center [454, 435] width 114 height 31
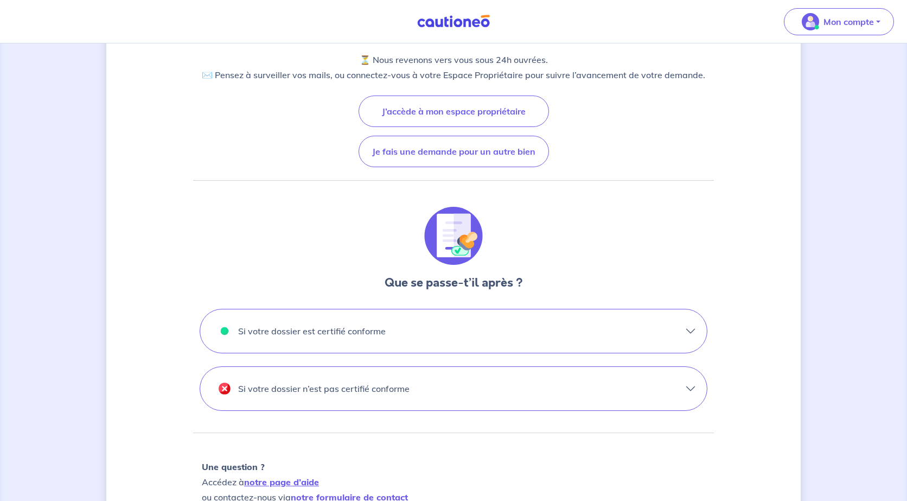
scroll to position [143, 0]
click at [683, 335] on button "Si votre dossier est certifié conforme" at bounding box center [453, 329] width 507 height 43
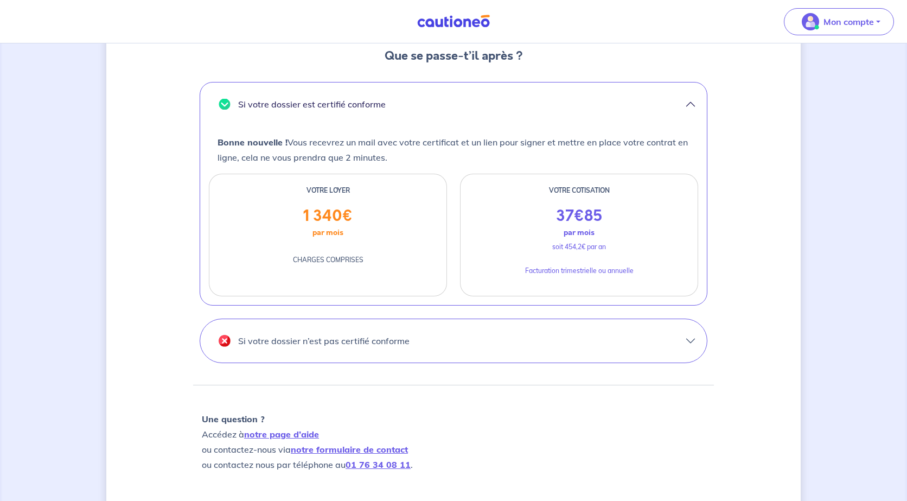
scroll to position [450, 0]
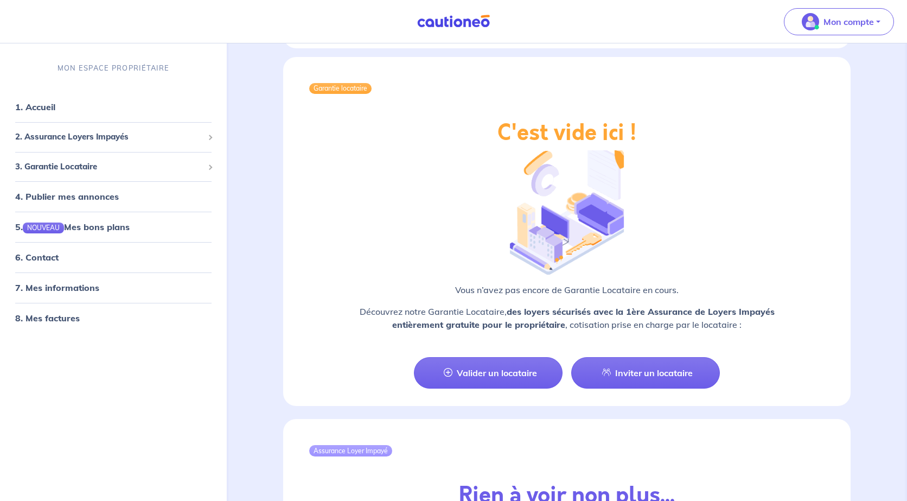
scroll to position [832, 0]
